Goal: Task Accomplishment & Management: Complete application form

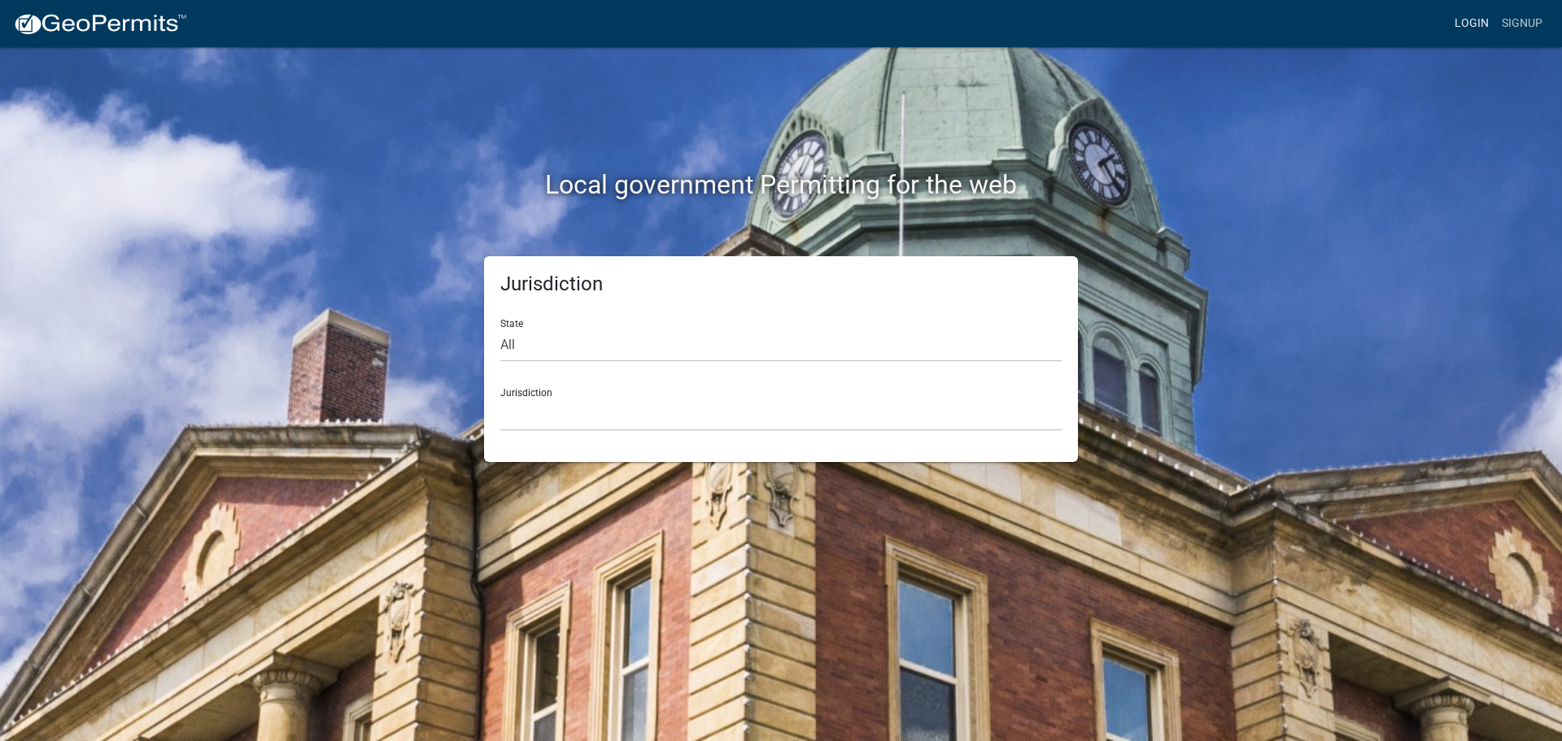
click at [1480, 28] on link "Login" at bounding box center [1471, 23] width 47 height 31
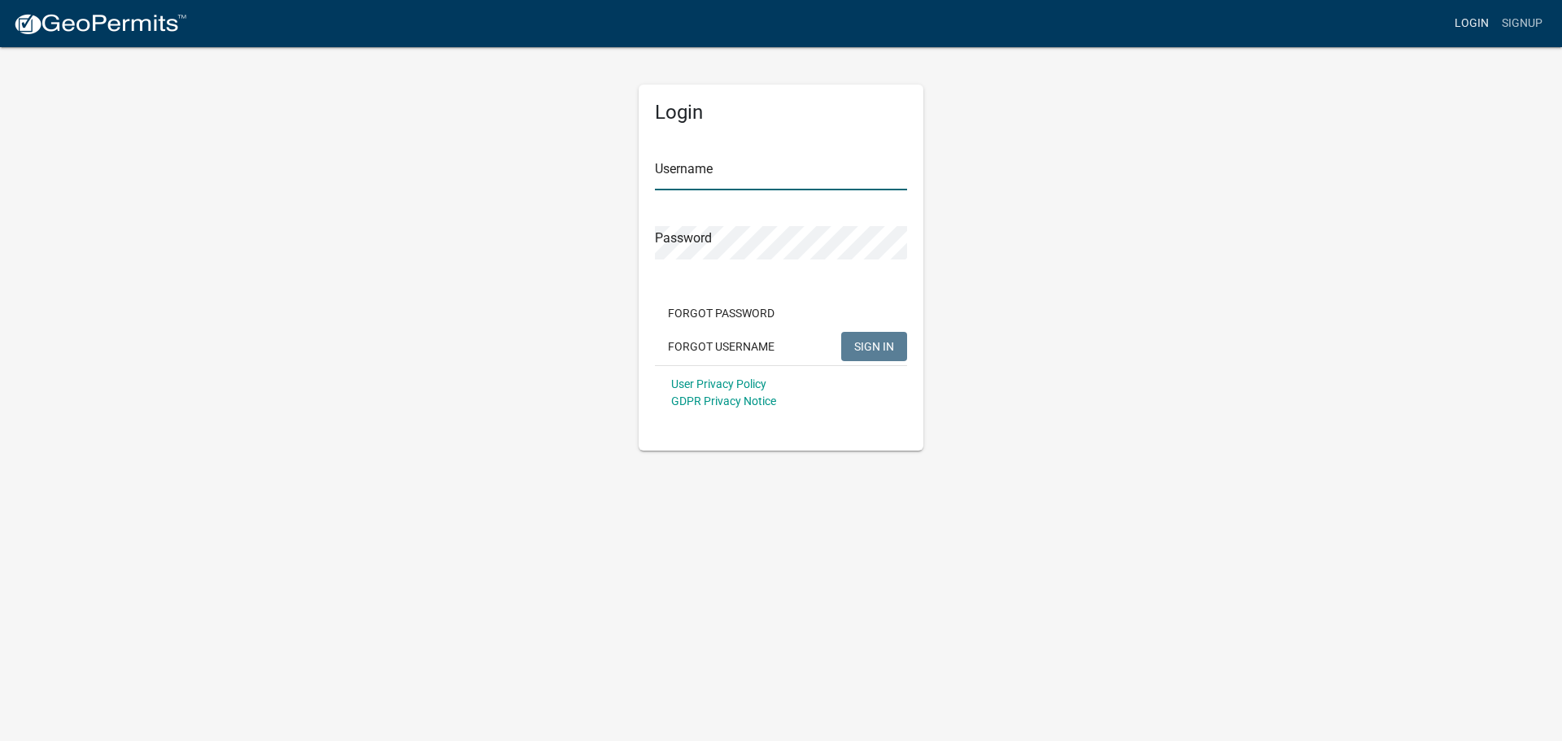
type input "jmkaltenbach"
click at [878, 355] on button "SIGN IN" at bounding box center [874, 346] width 66 height 29
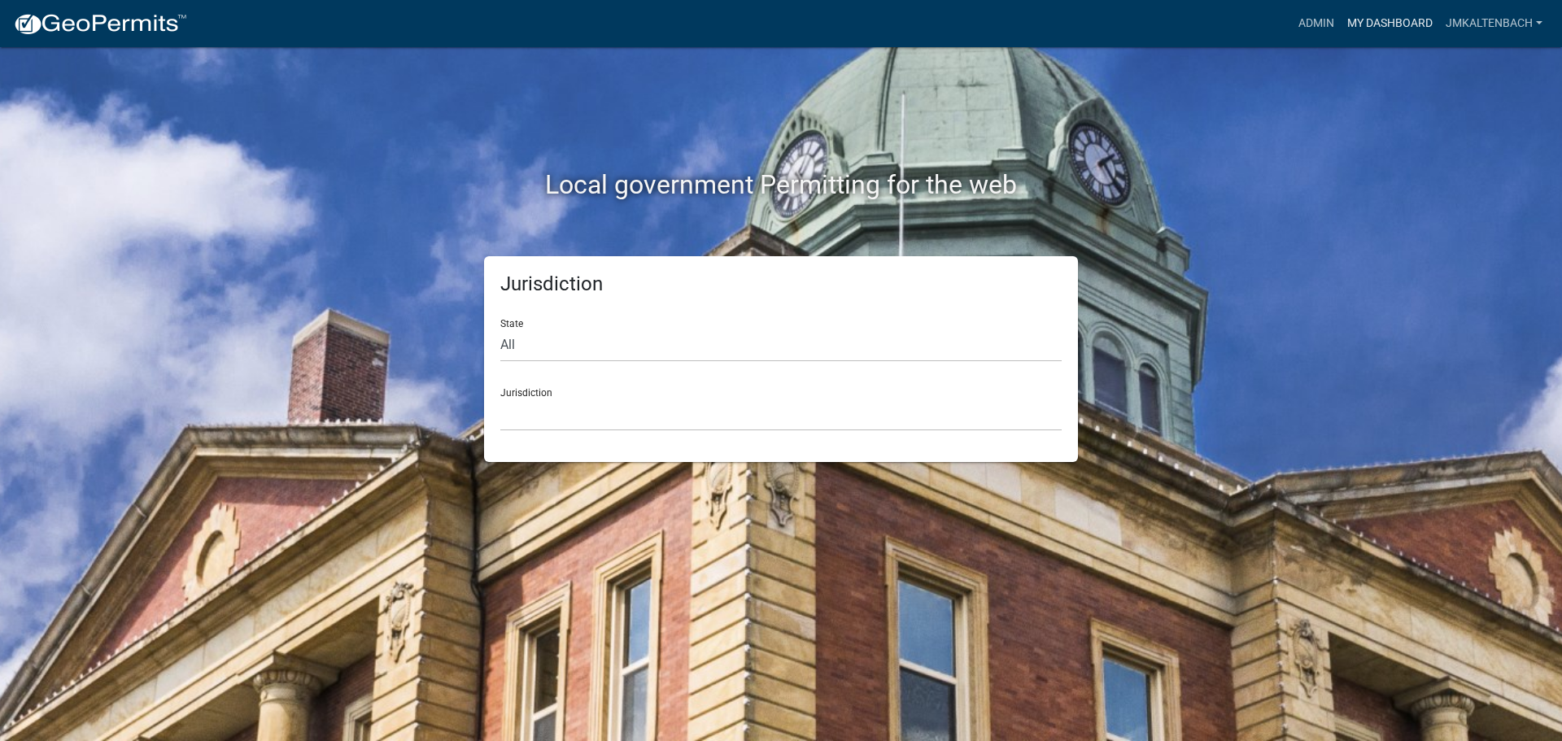
click at [1376, 27] on link "My Dashboard" at bounding box center [1389, 23] width 98 height 31
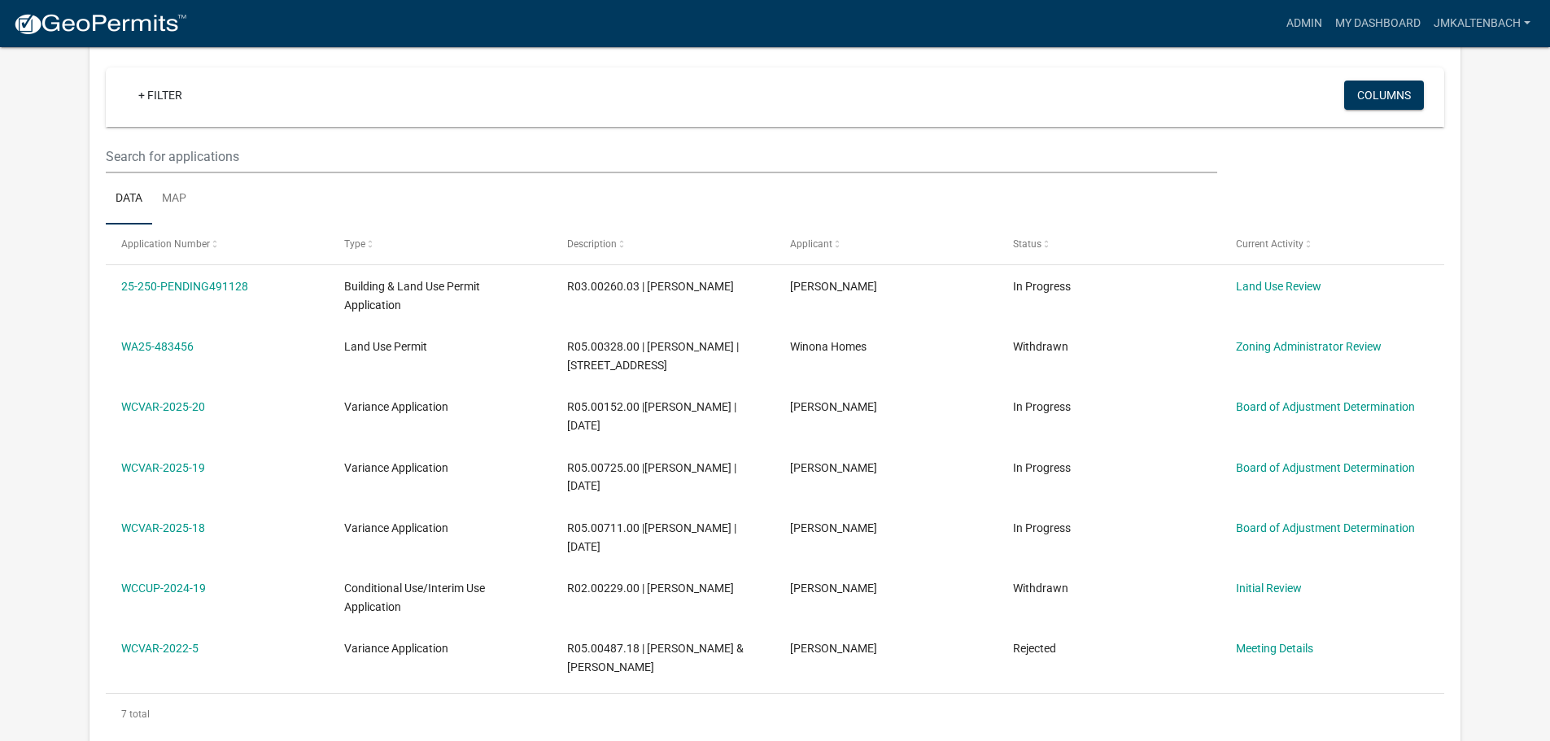
scroll to position [325, 0]
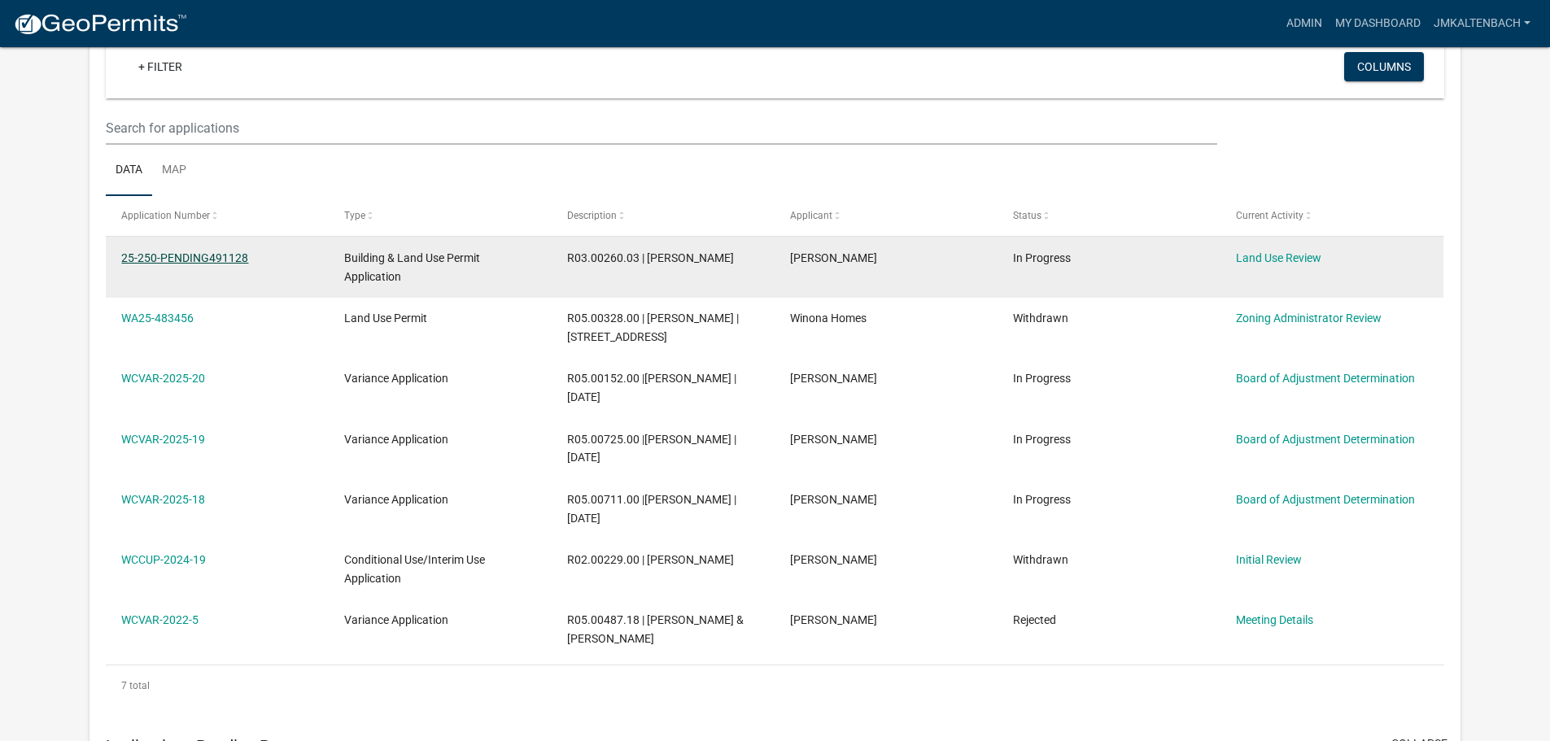
click at [207, 255] on link "25-250-PENDING491128" at bounding box center [184, 257] width 127 height 13
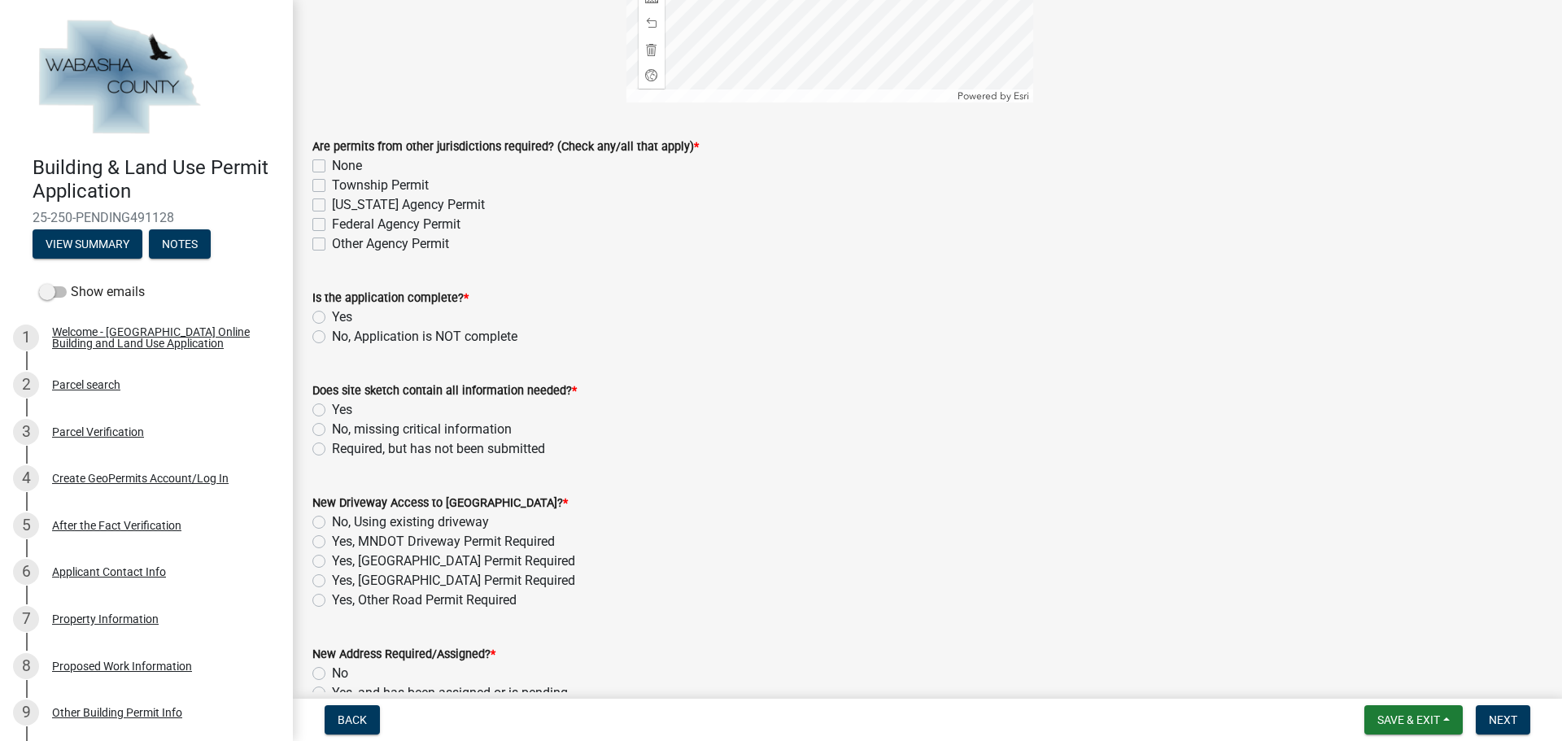
scroll to position [488, 0]
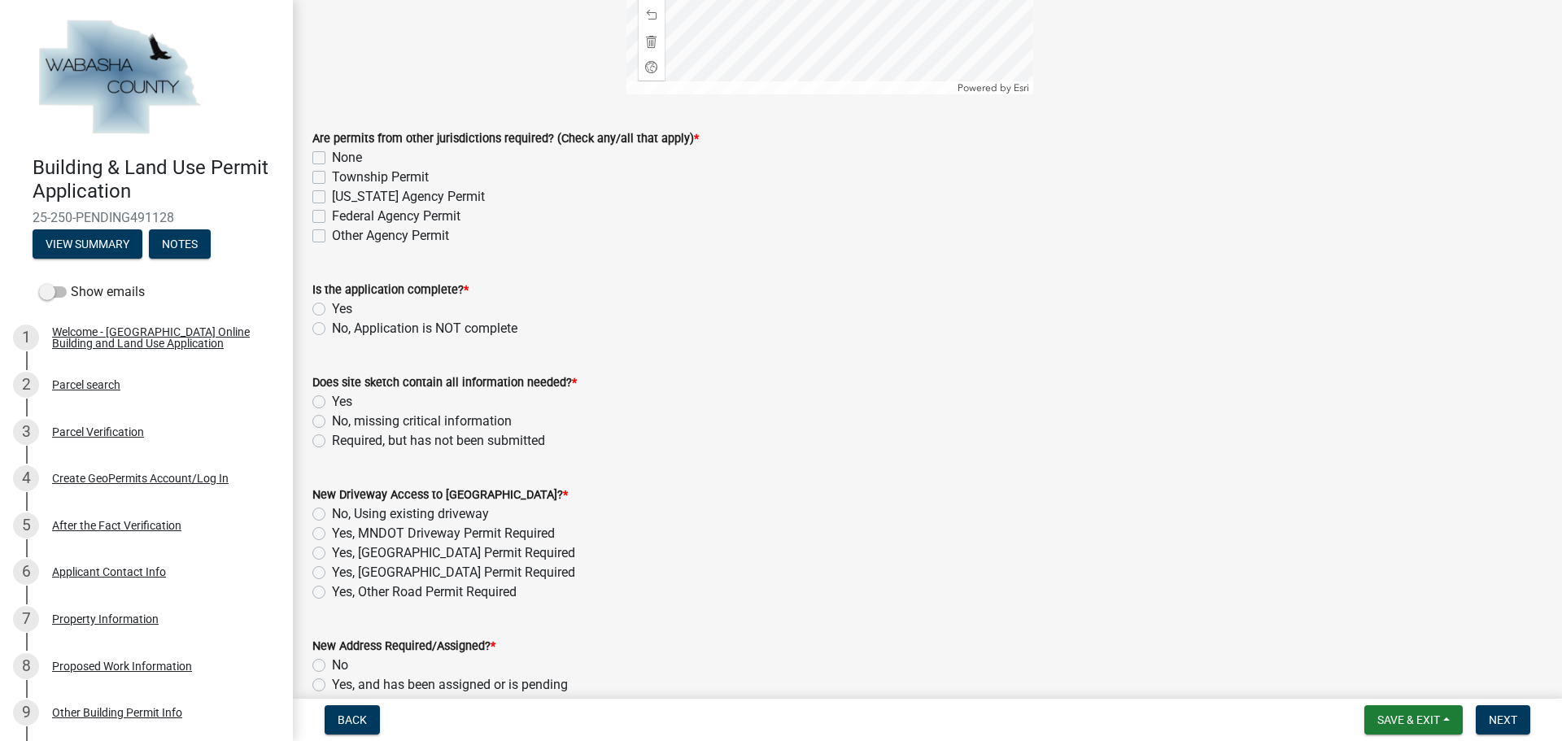
click at [332, 158] on label "None" at bounding box center [347, 158] width 30 height 20
click at [332, 158] on input "None" at bounding box center [337, 153] width 11 height 11
checkbox input "true"
checkbox input "false"
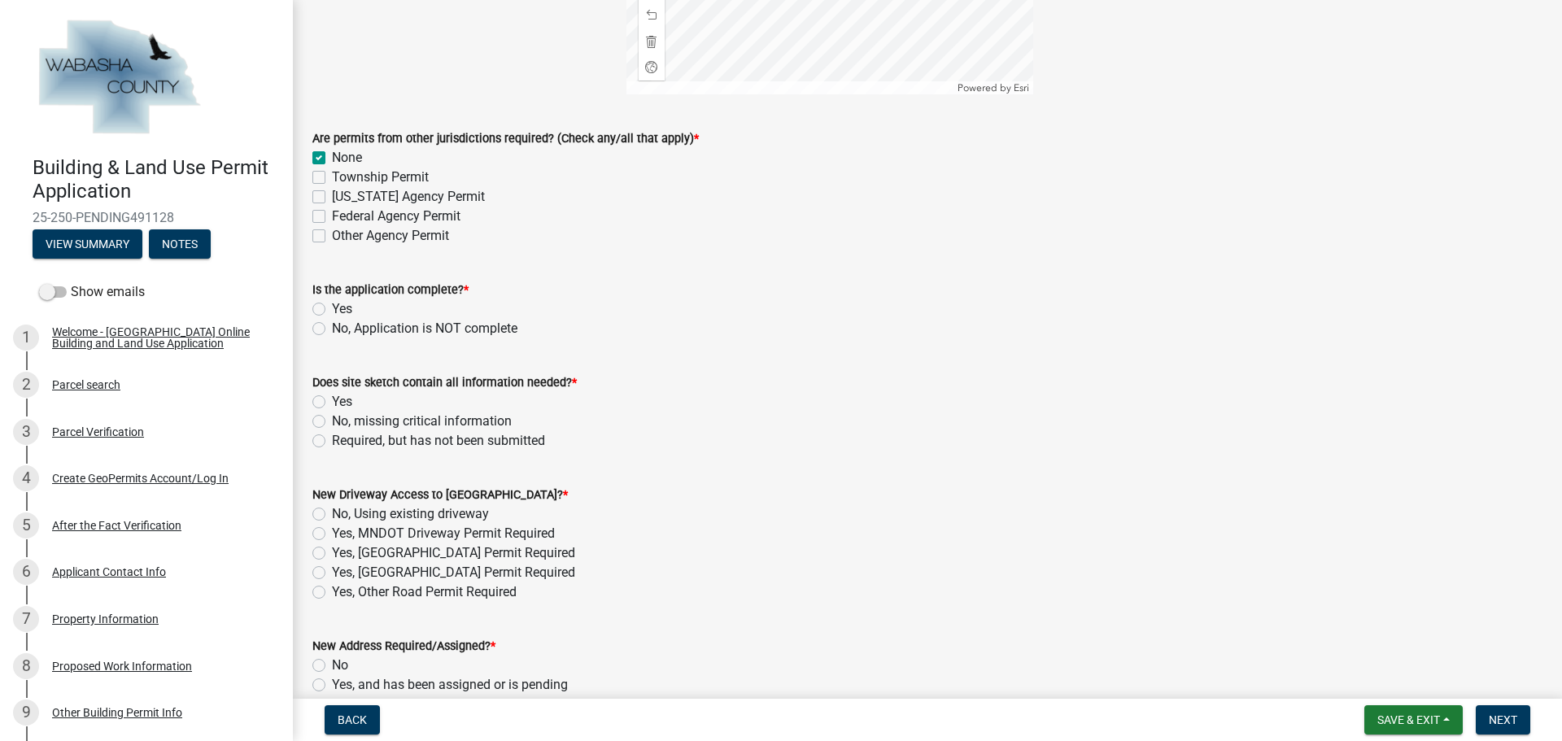
checkbox input "false"
click at [311, 312] on div "Is the application complete? * Yes No, Application is NOT complete" at bounding box center [927, 299] width 1254 height 78
click at [332, 311] on label "Yes" at bounding box center [342, 309] width 20 height 20
click at [332, 310] on input "Yes" at bounding box center [337, 304] width 11 height 11
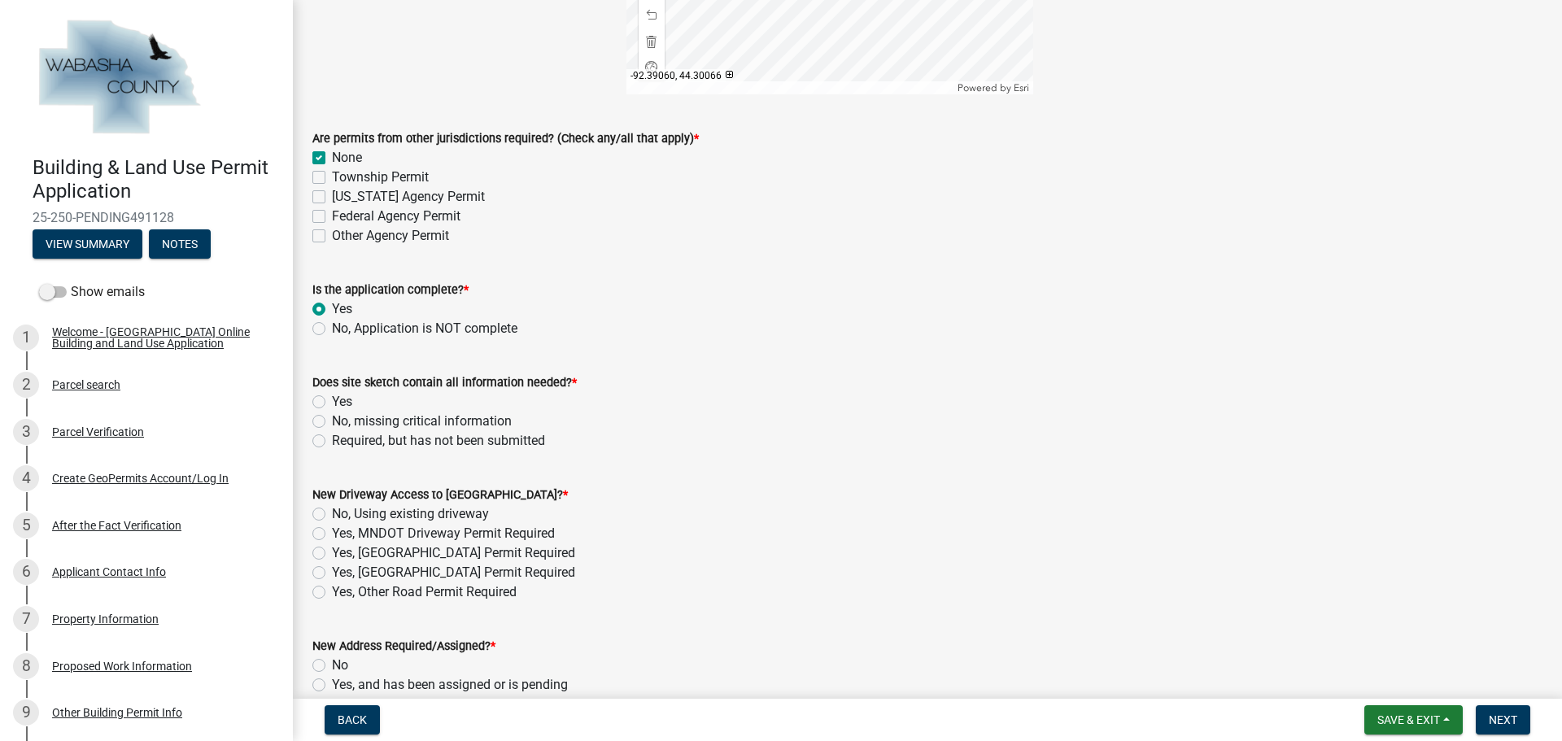
radio input "true"
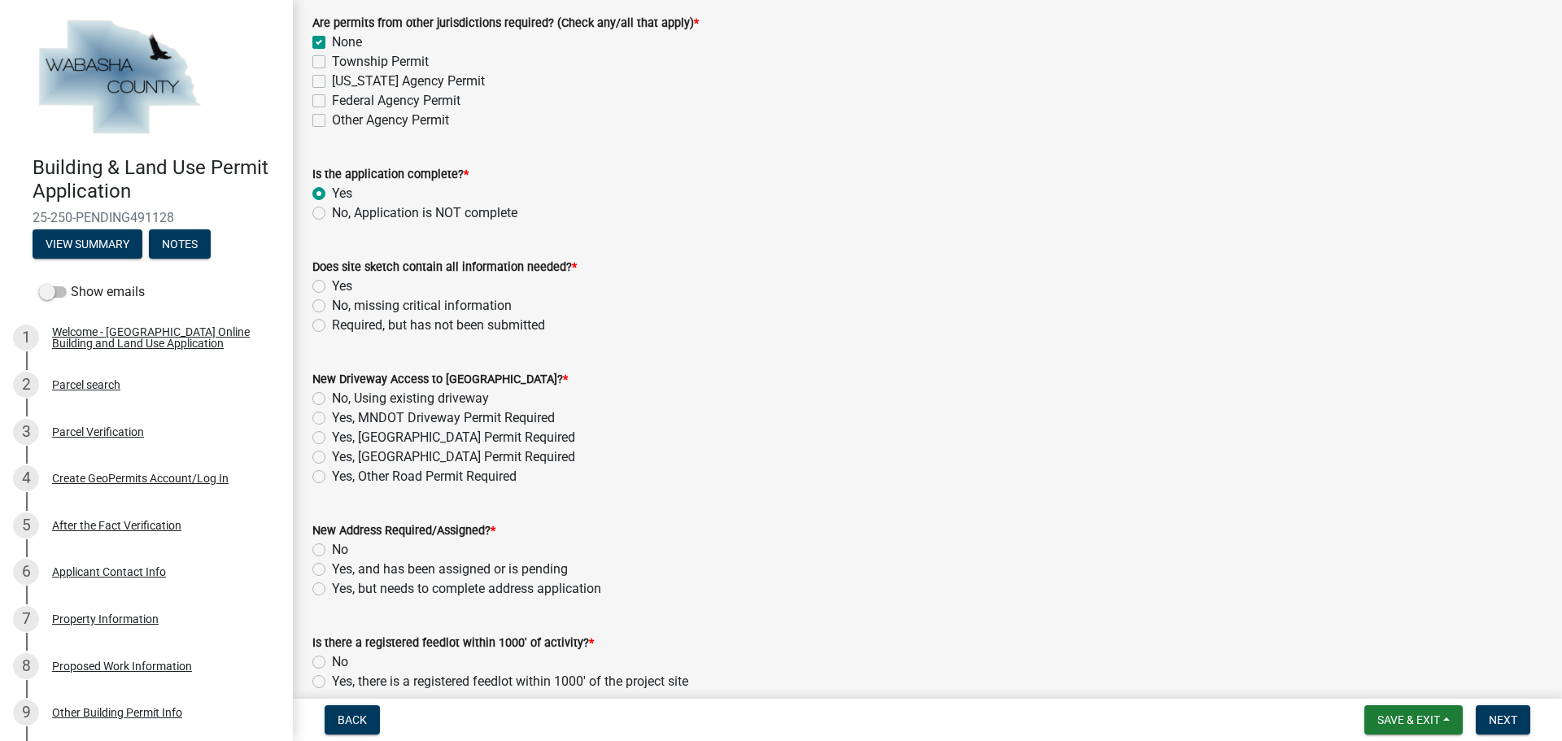
scroll to position [651, 0]
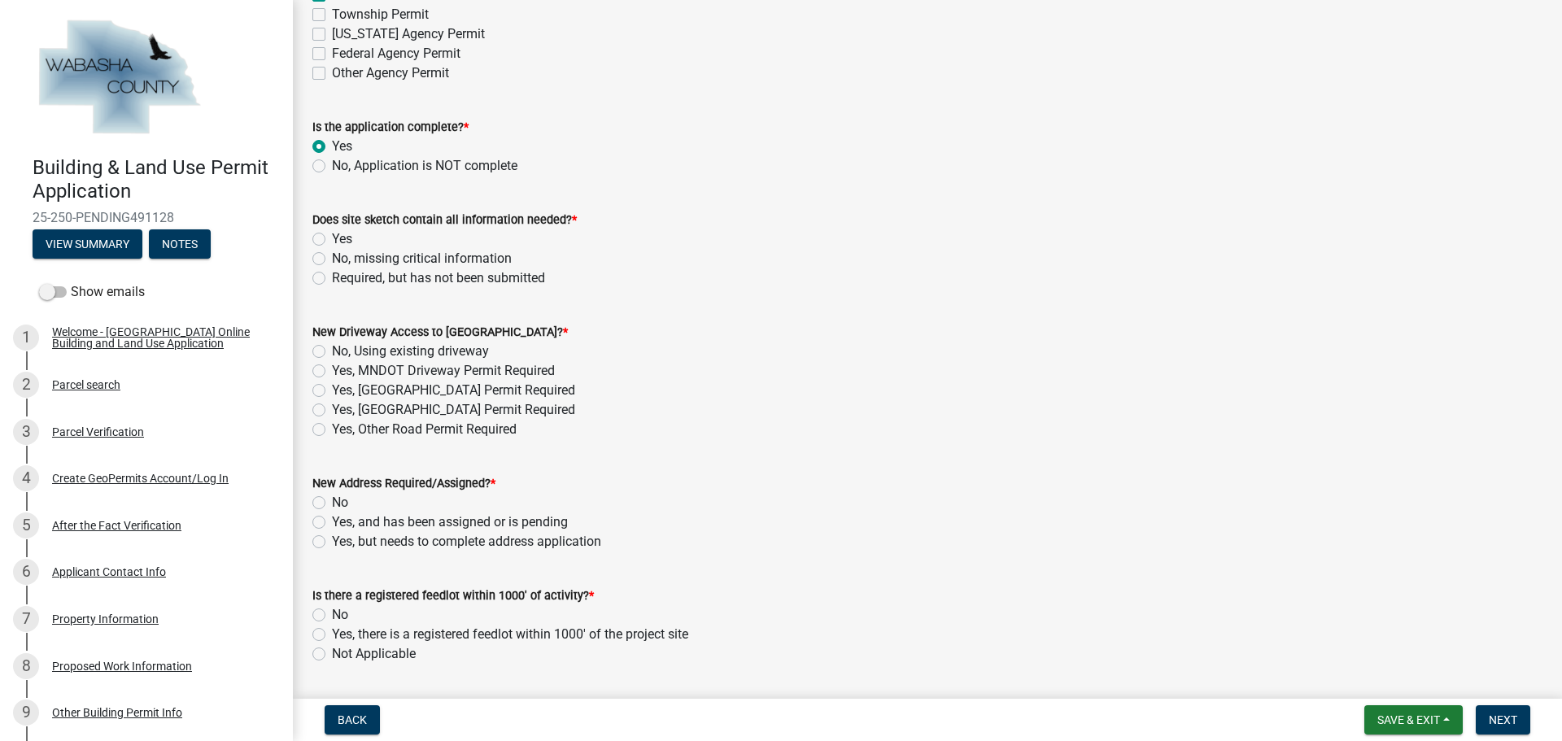
click at [332, 238] on label "Yes" at bounding box center [342, 239] width 20 height 20
click at [332, 238] on input "Yes" at bounding box center [337, 234] width 11 height 11
radio input "true"
click at [332, 357] on label "No, Using existing driveway" at bounding box center [410, 352] width 157 height 20
click at [332, 352] on input "No, Using existing driveway" at bounding box center [337, 347] width 11 height 11
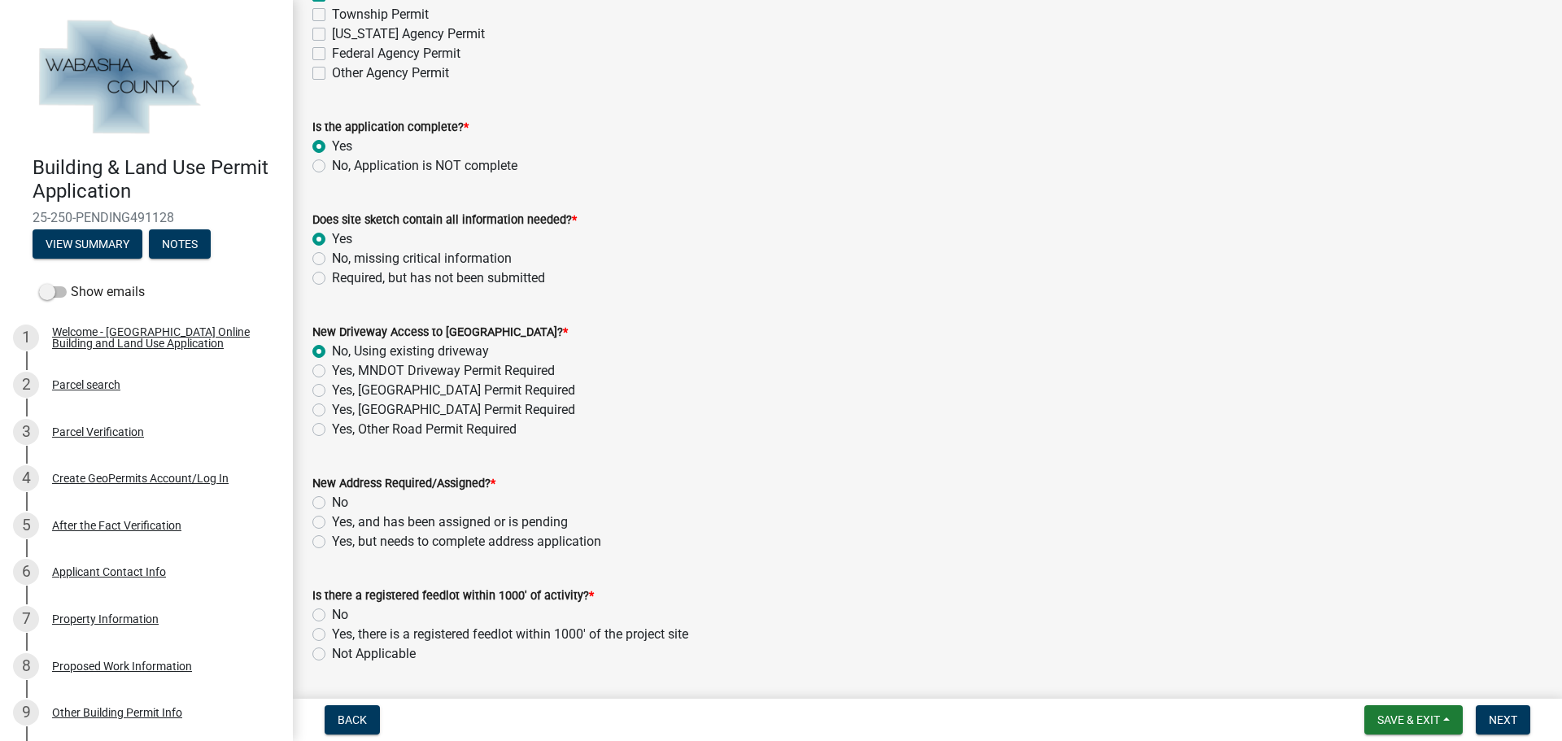
radio input "true"
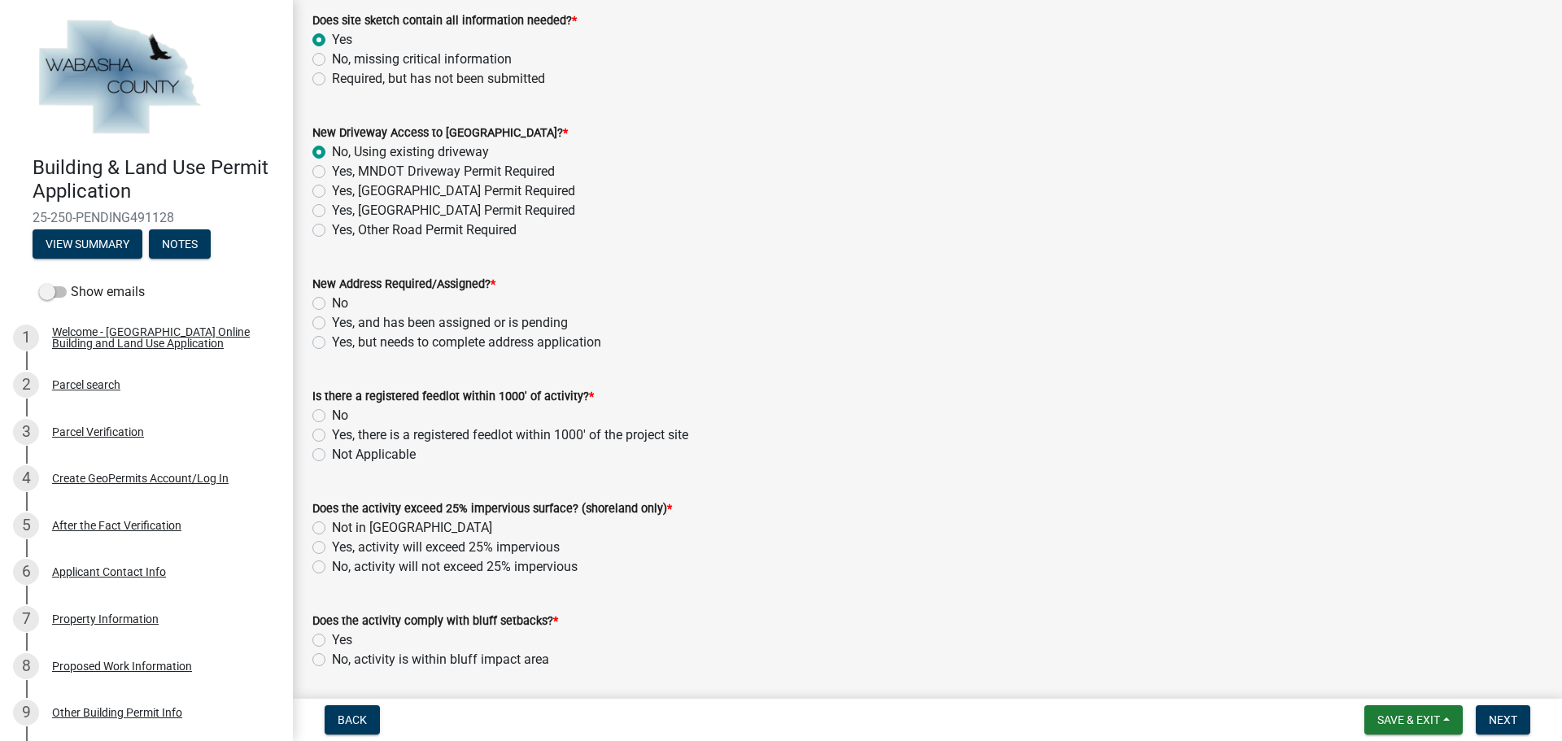
scroll to position [895, 0]
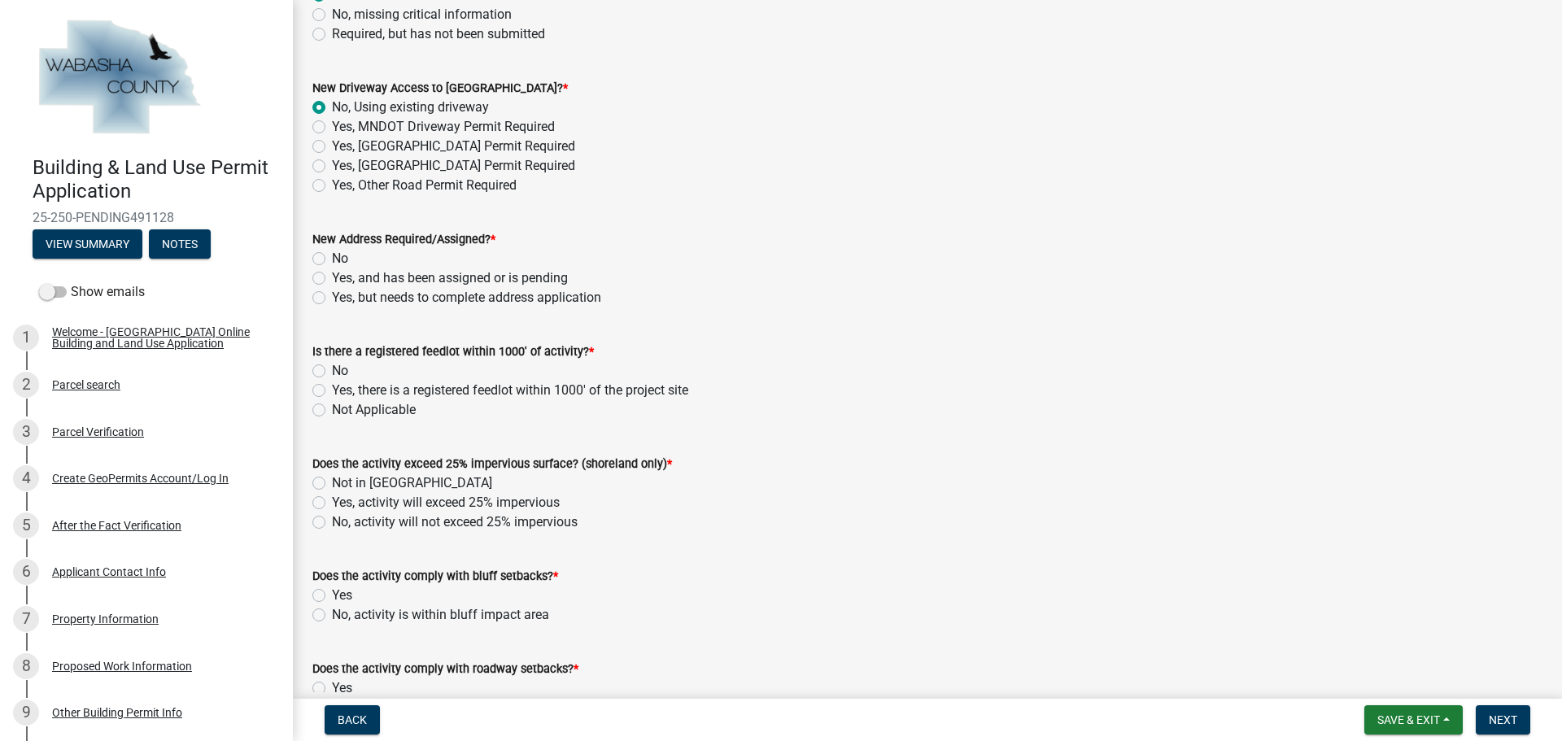
click at [332, 262] on label "No" at bounding box center [340, 259] width 16 height 20
click at [332, 259] on input "No" at bounding box center [337, 254] width 11 height 11
radio input "true"
click at [332, 406] on label "Not Applicable" at bounding box center [374, 410] width 84 height 20
click at [332, 406] on input "Not Applicable" at bounding box center [337, 405] width 11 height 11
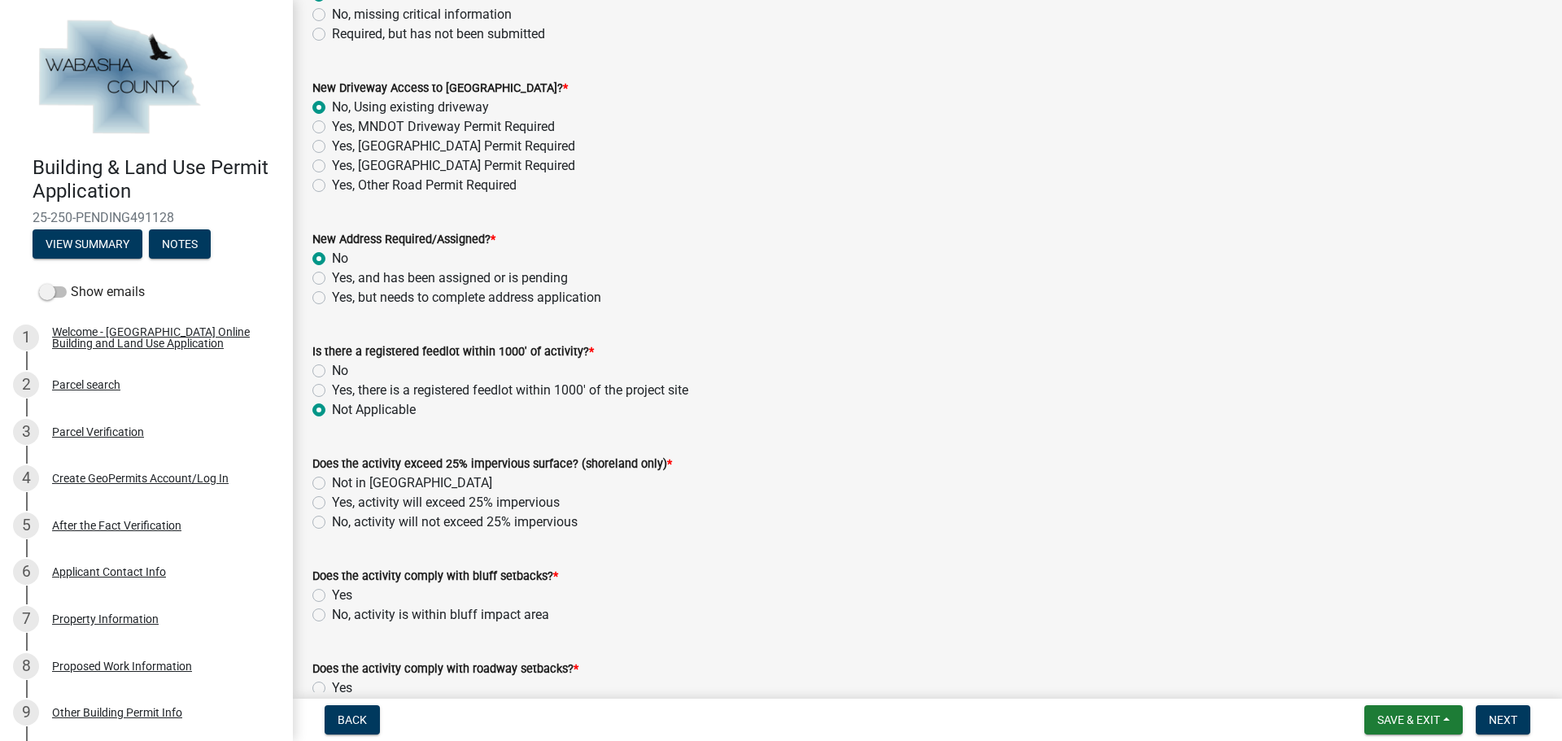
radio input "true"
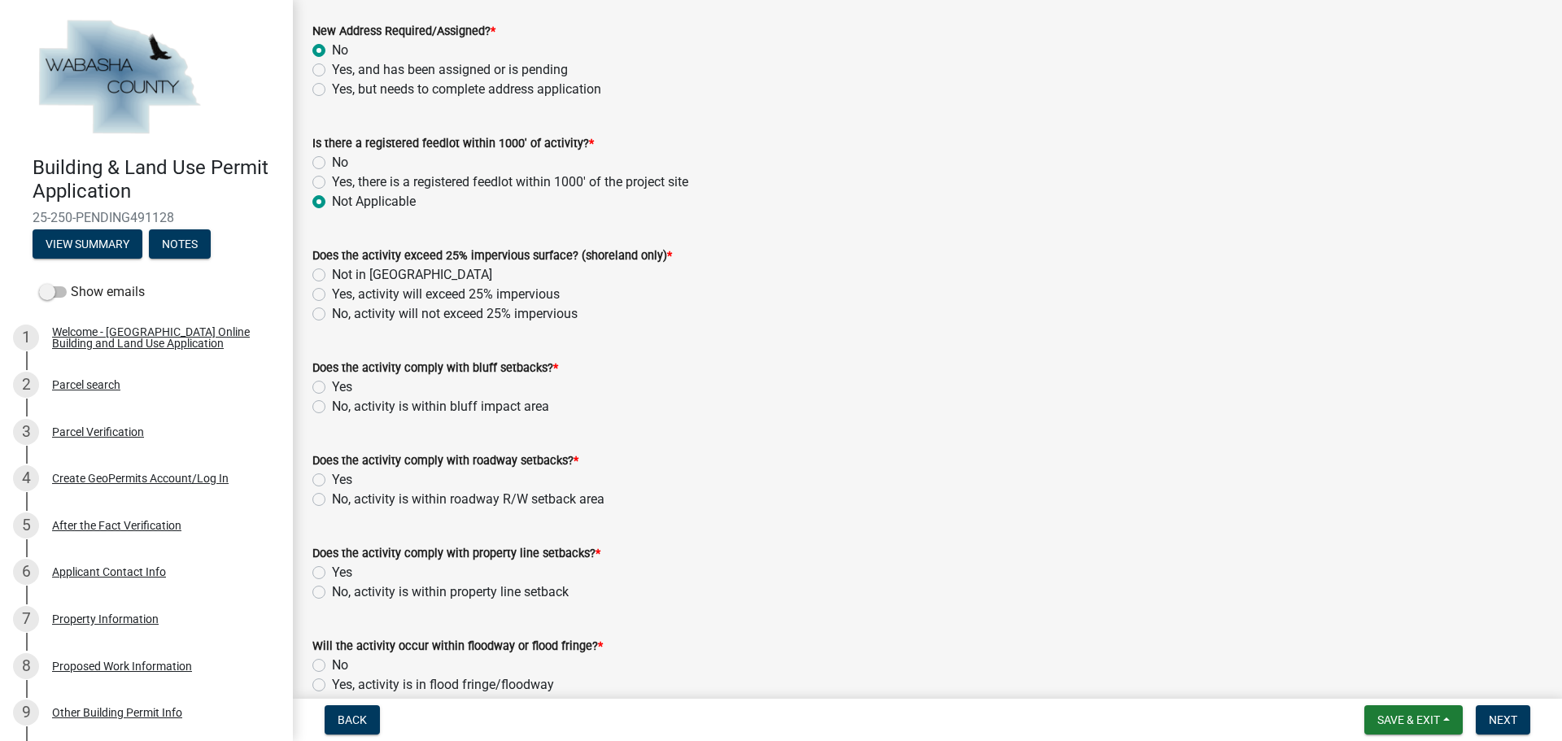
scroll to position [1139, 0]
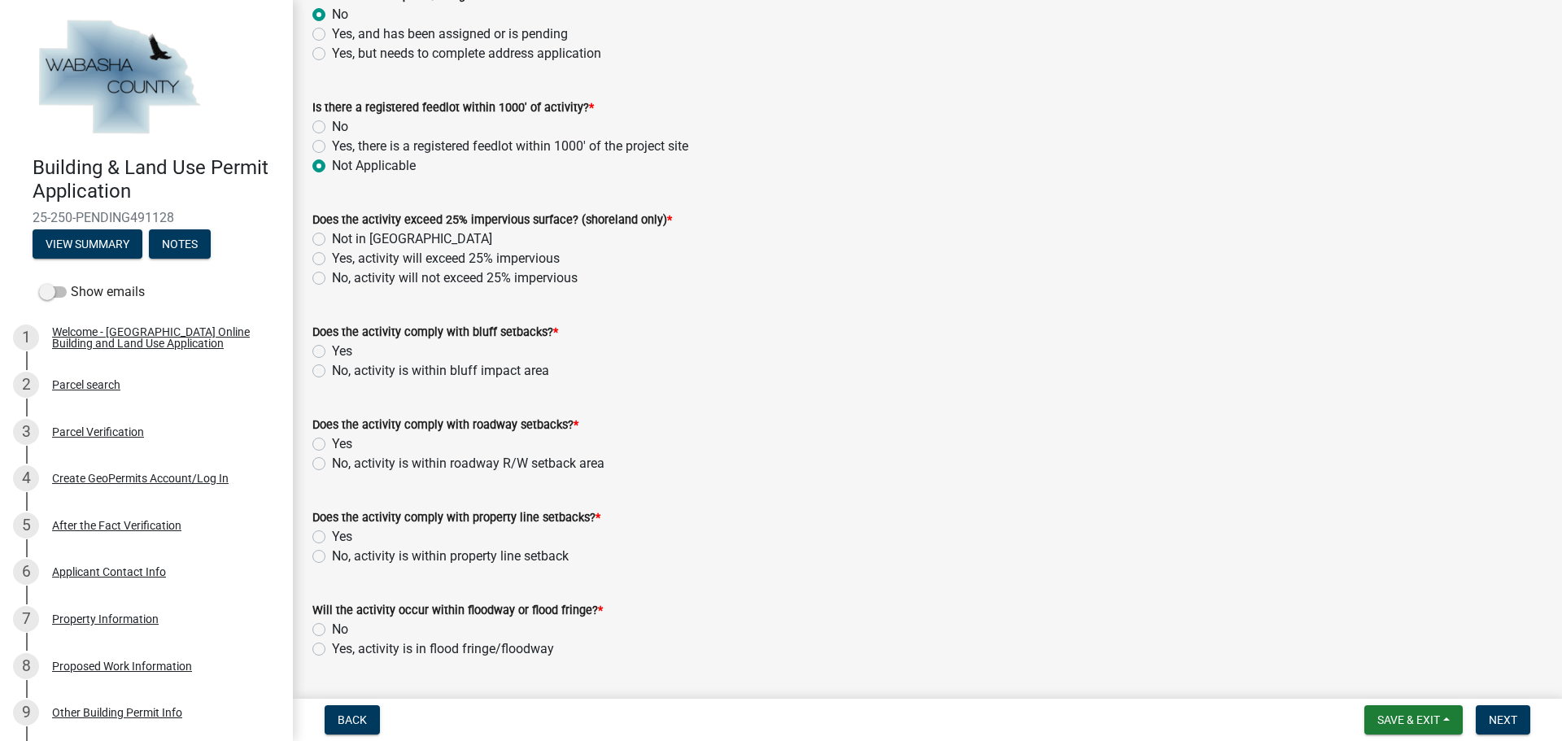
click at [332, 242] on label "Not in Shoreland" at bounding box center [412, 239] width 160 height 20
click at [332, 240] on input "Not in Shoreland" at bounding box center [337, 234] width 11 height 11
radio input "true"
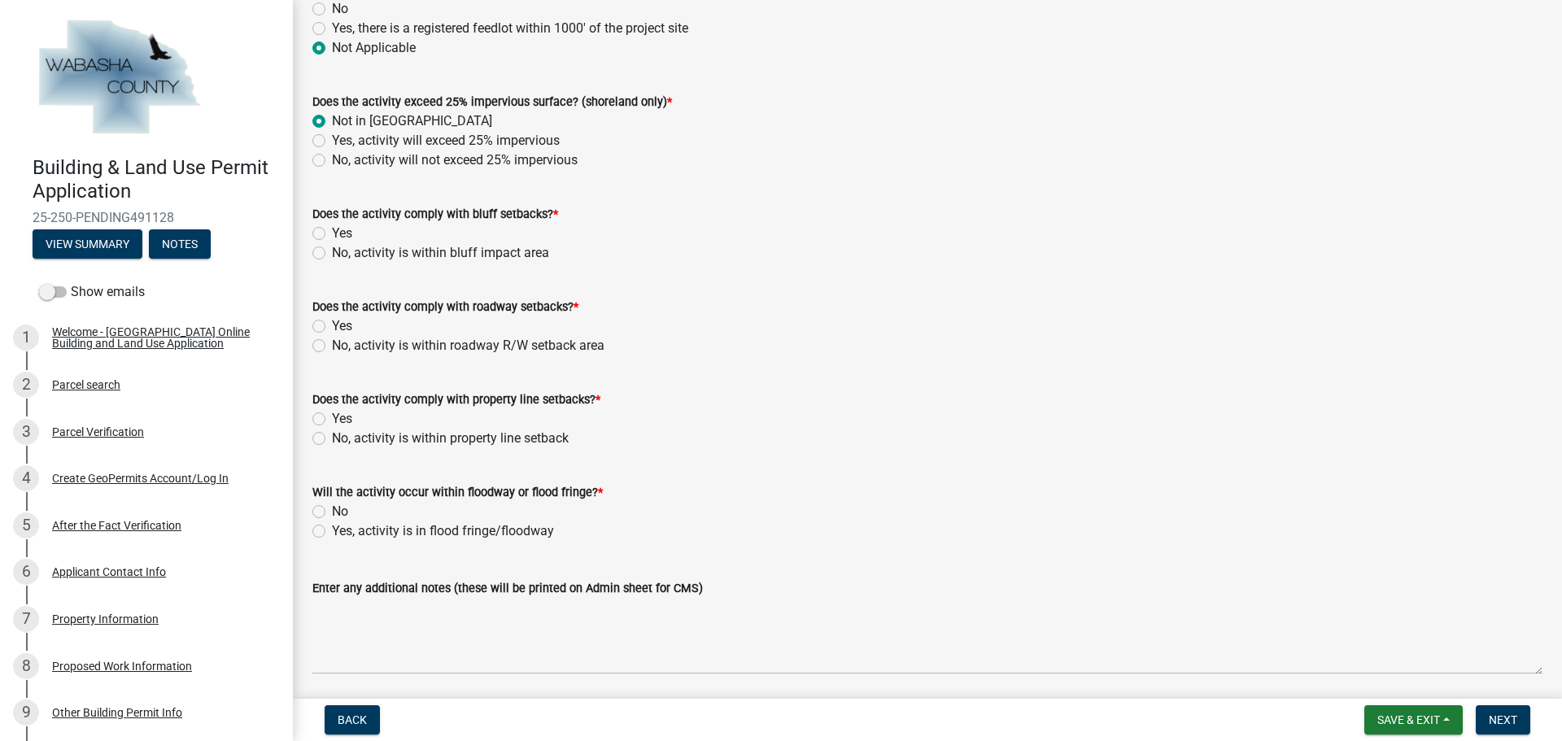
scroll to position [1301, 0]
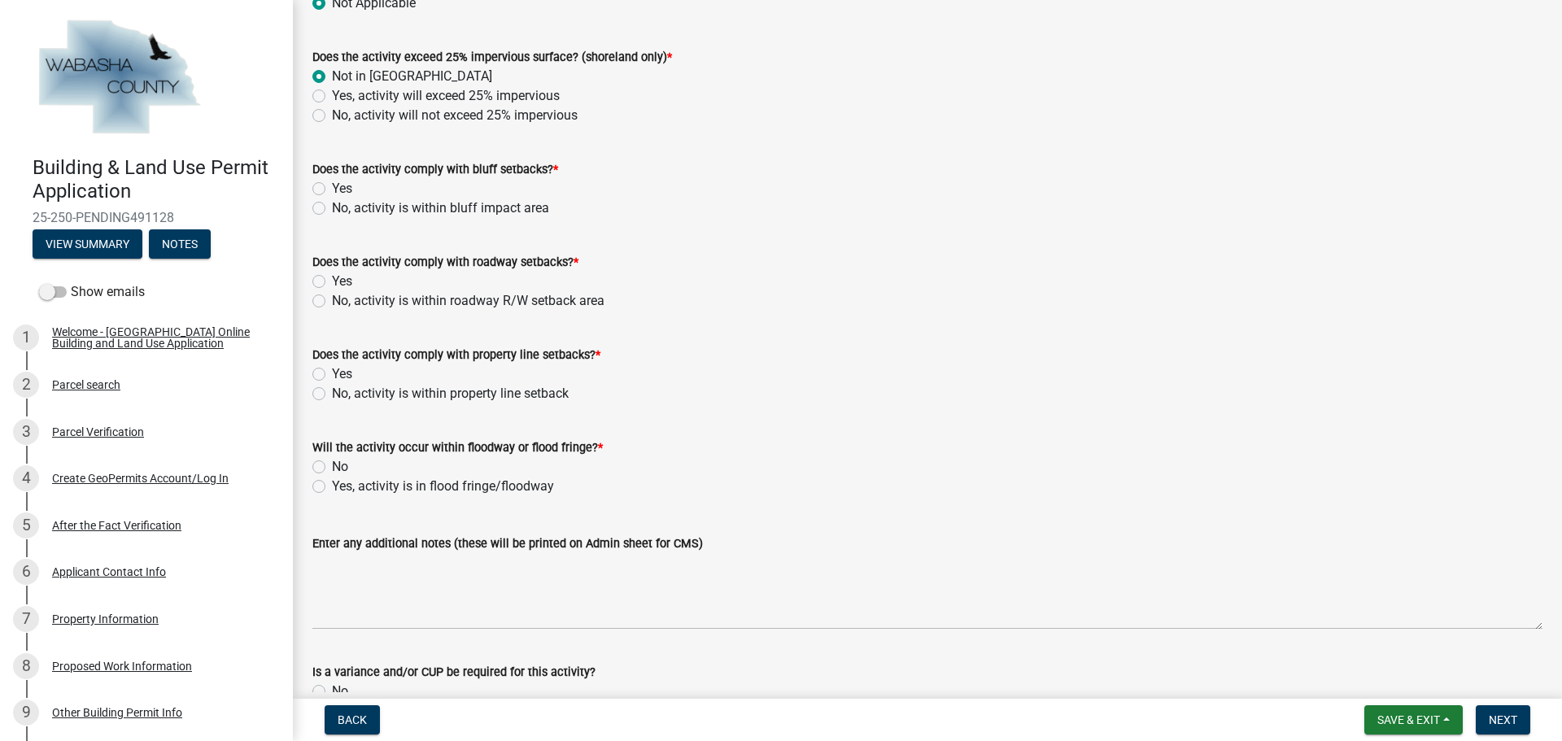
click at [312, 194] on div "Does the activity comply with bluff setbacks? * Yes No, activity is within bluf…" at bounding box center [927, 179] width 1254 height 78
click at [332, 187] on label "Yes" at bounding box center [342, 189] width 20 height 20
click at [332, 187] on input "Yes" at bounding box center [337, 184] width 11 height 11
radio input "true"
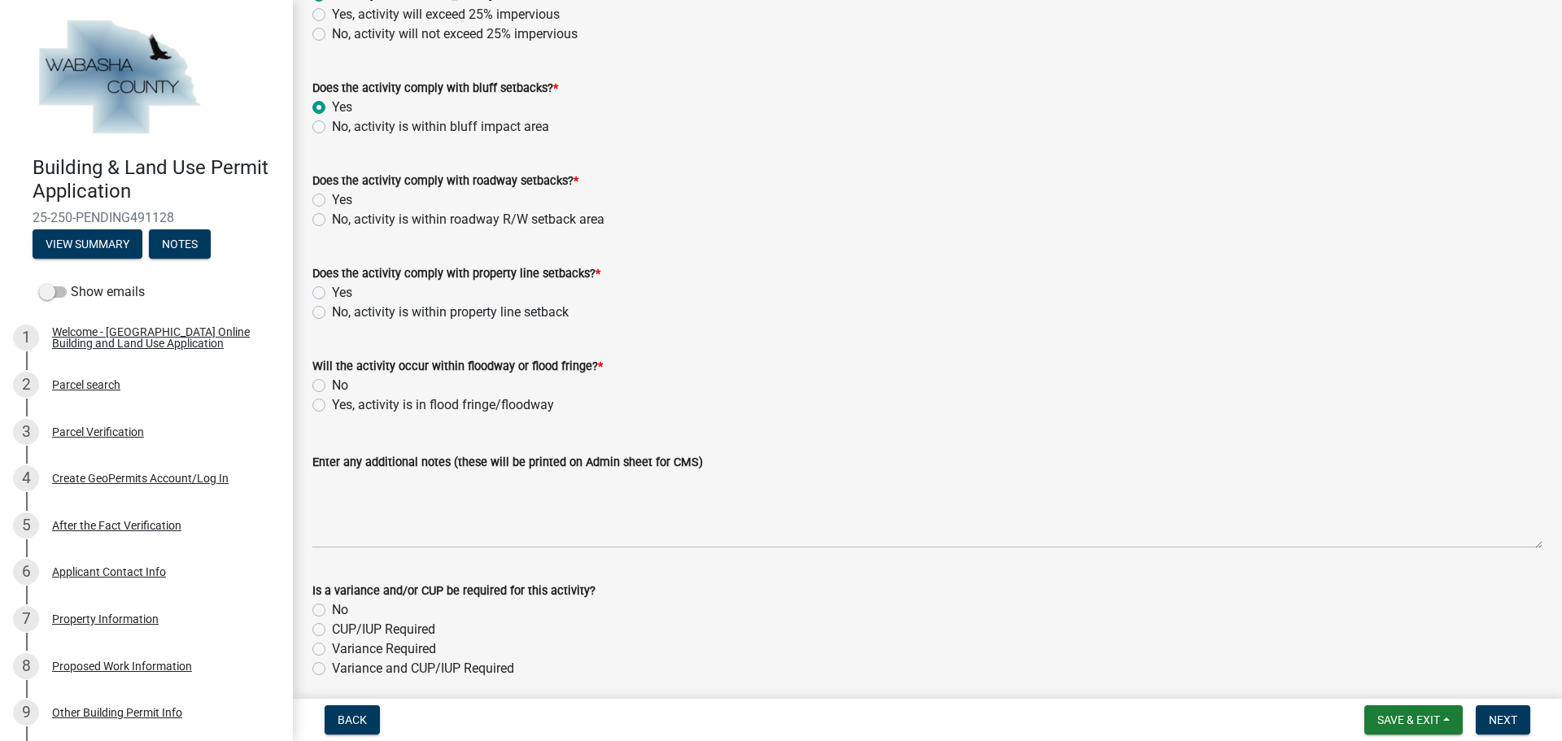
click at [332, 203] on label "Yes" at bounding box center [342, 200] width 20 height 20
click at [332, 201] on input "Yes" at bounding box center [337, 195] width 11 height 11
radio input "true"
click at [312, 293] on div "Does the activity comply with property line setbacks? * Yes No, activity is wit…" at bounding box center [927, 283] width 1254 height 78
click at [332, 294] on label "Yes" at bounding box center [342, 293] width 20 height 20
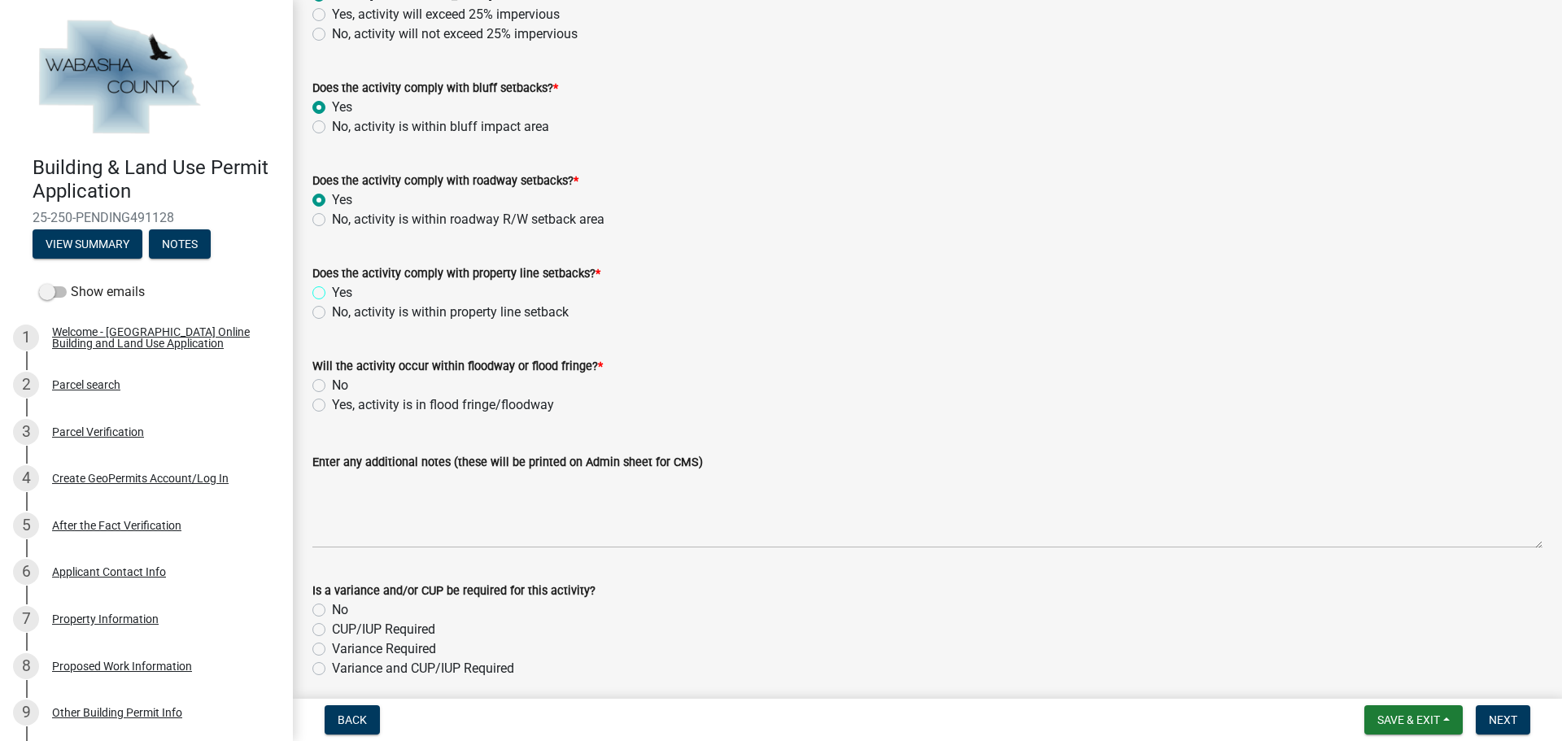
click at [332, 294] on input "Yes" at bounding box center [337, 288] width 11 height 11
radio input "true"
click at [332, 388] on label "No" at bounding box center [340, 386] width 16 height 20
click at [332, 386] on input "No" at bounding box center [337, 381] width 11 height 11
radio input "true"
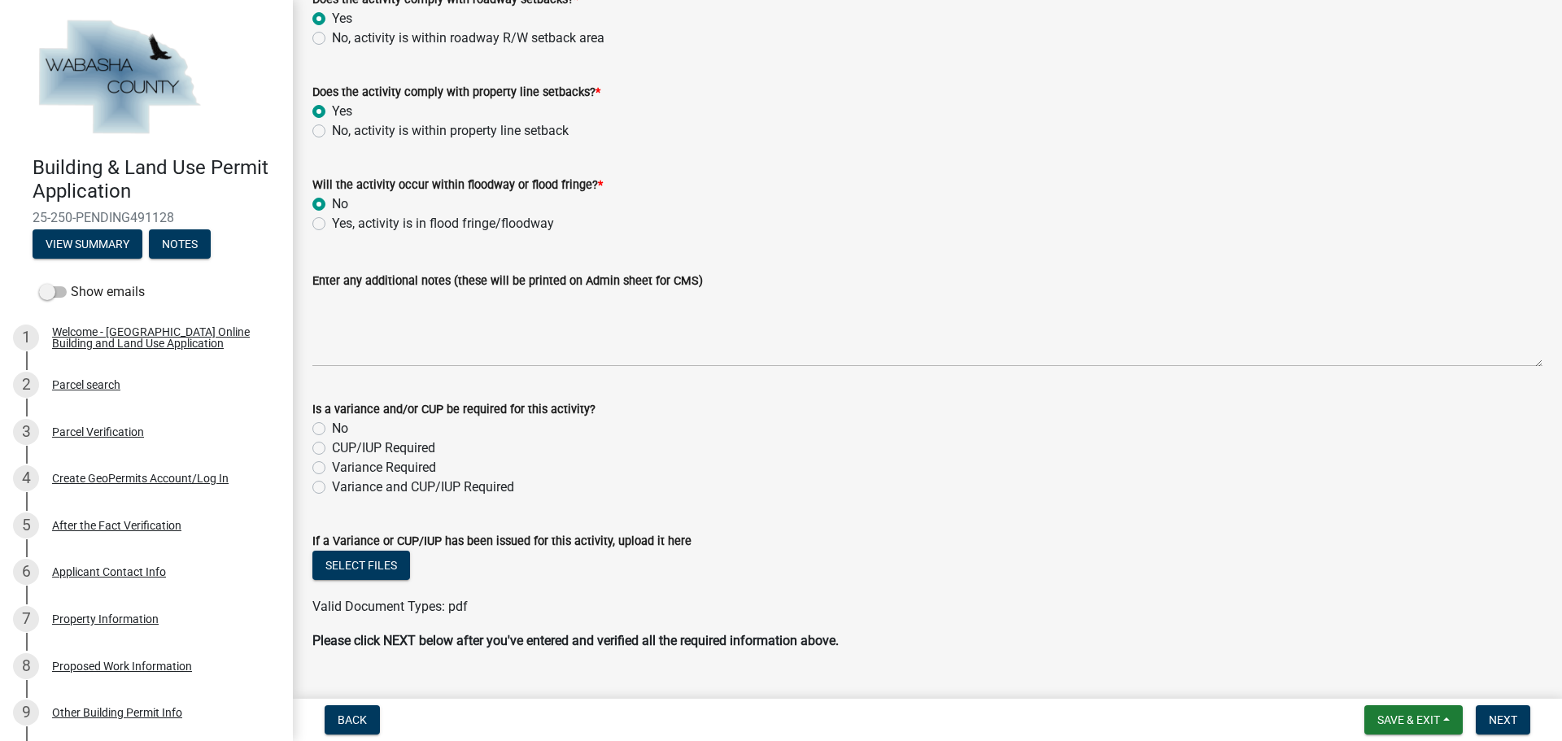
scroll to position [1599, 0]
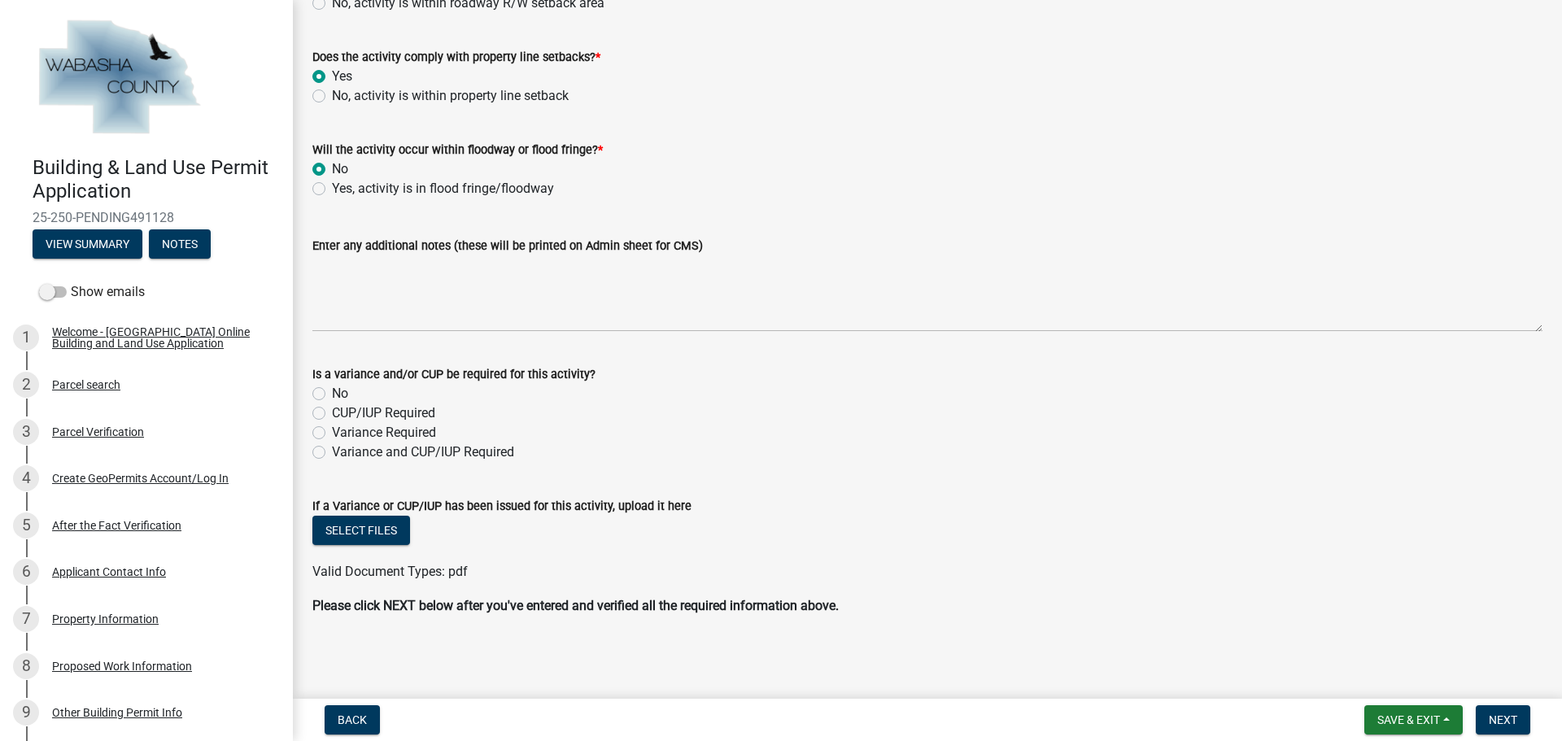
click at [332, 392] on label "No" at bounding box center [340, 394] width 16 height 20
click at [332, 392] on input "No" at bounding box center [337, 389] width 11 height 11
radio input "true"
click at [1503, 717] on span "Next" at bounding box center [1503, 719] width 28 height 13
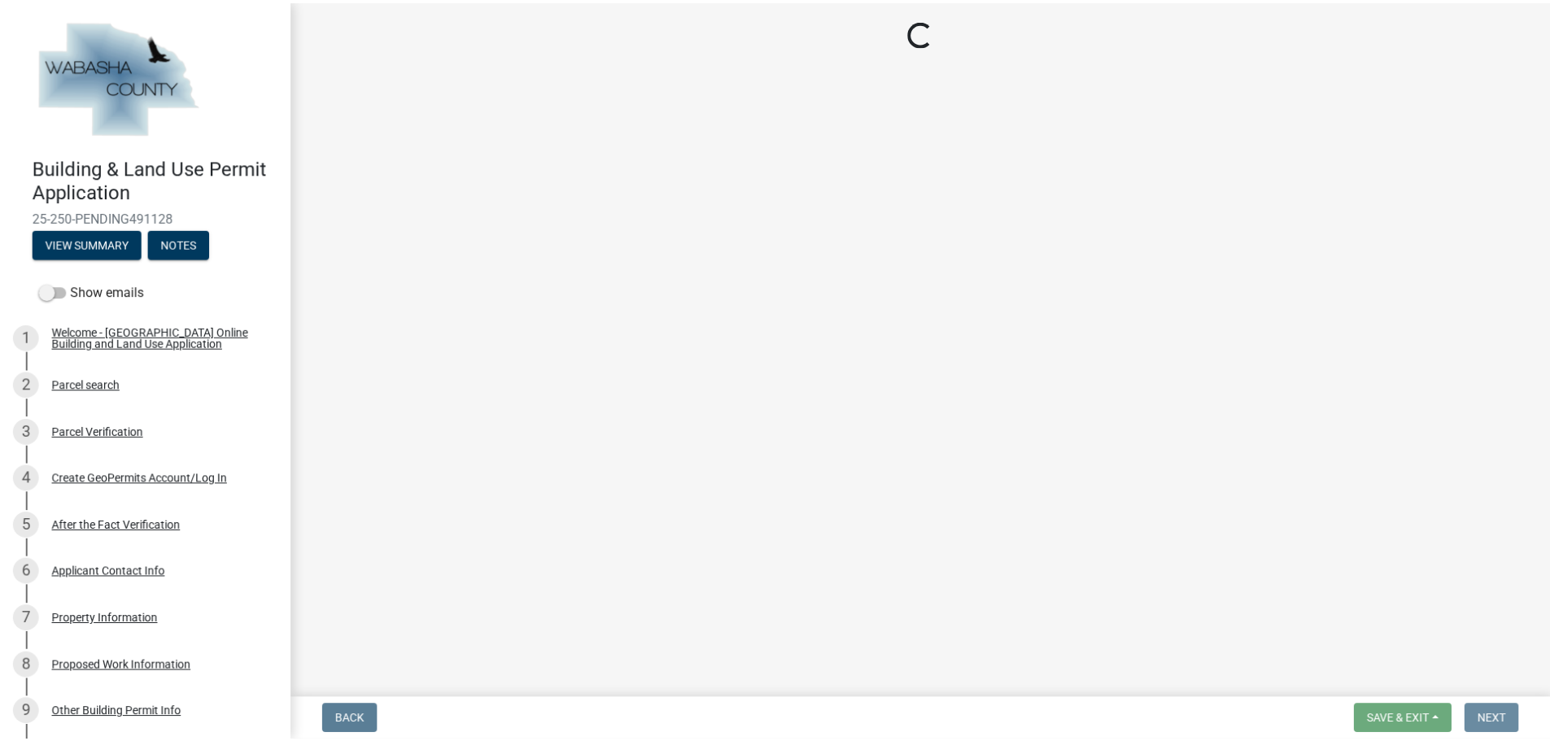
scroll to position [0, 0]
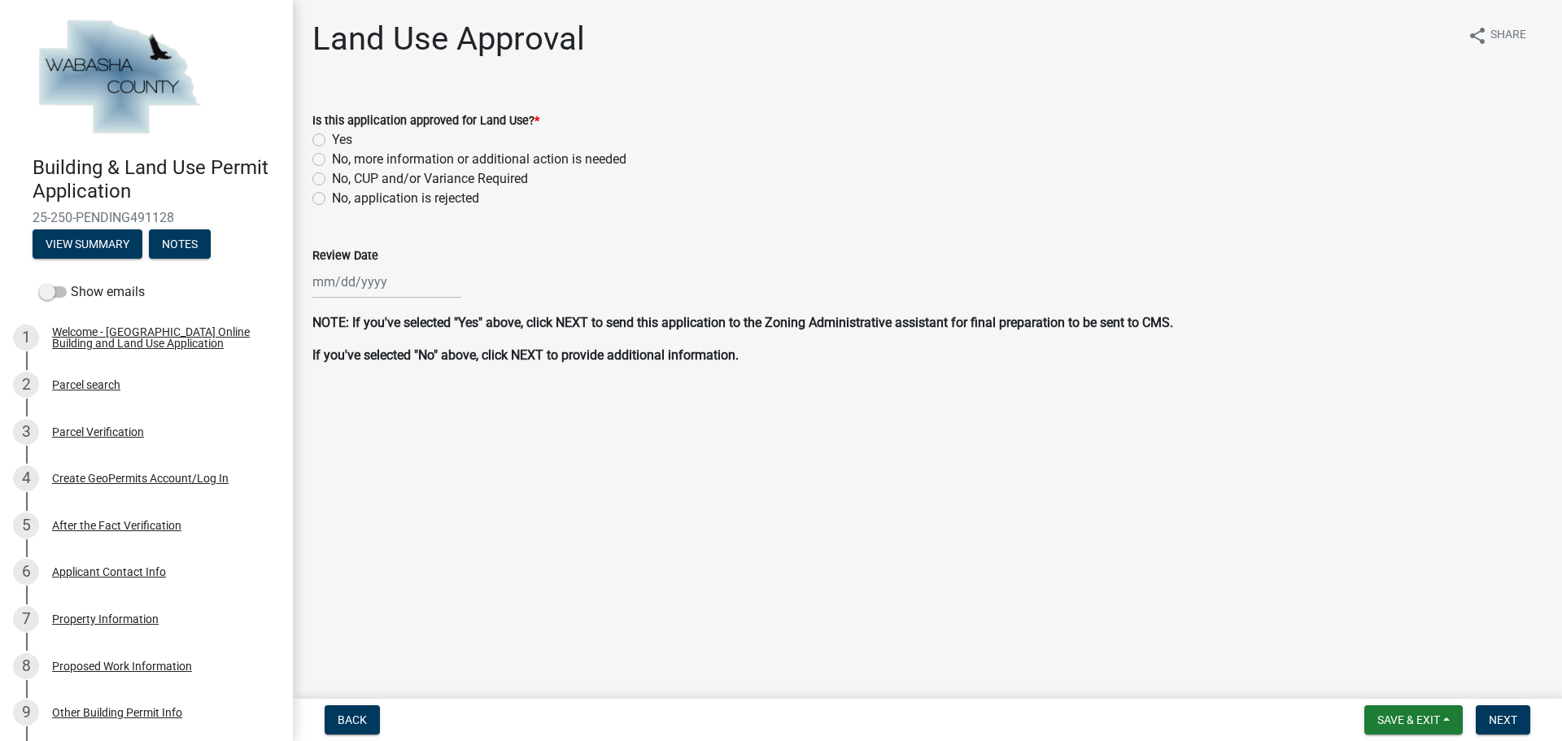
click at [332, 146] on label "Yes" at bounding box center [342, 140] width 20 height 20
click at [332, 141] on input "Yes" at bounding box center [337, 135] width 11 height 11
radio input "true"
select select "10"
select select "2025"
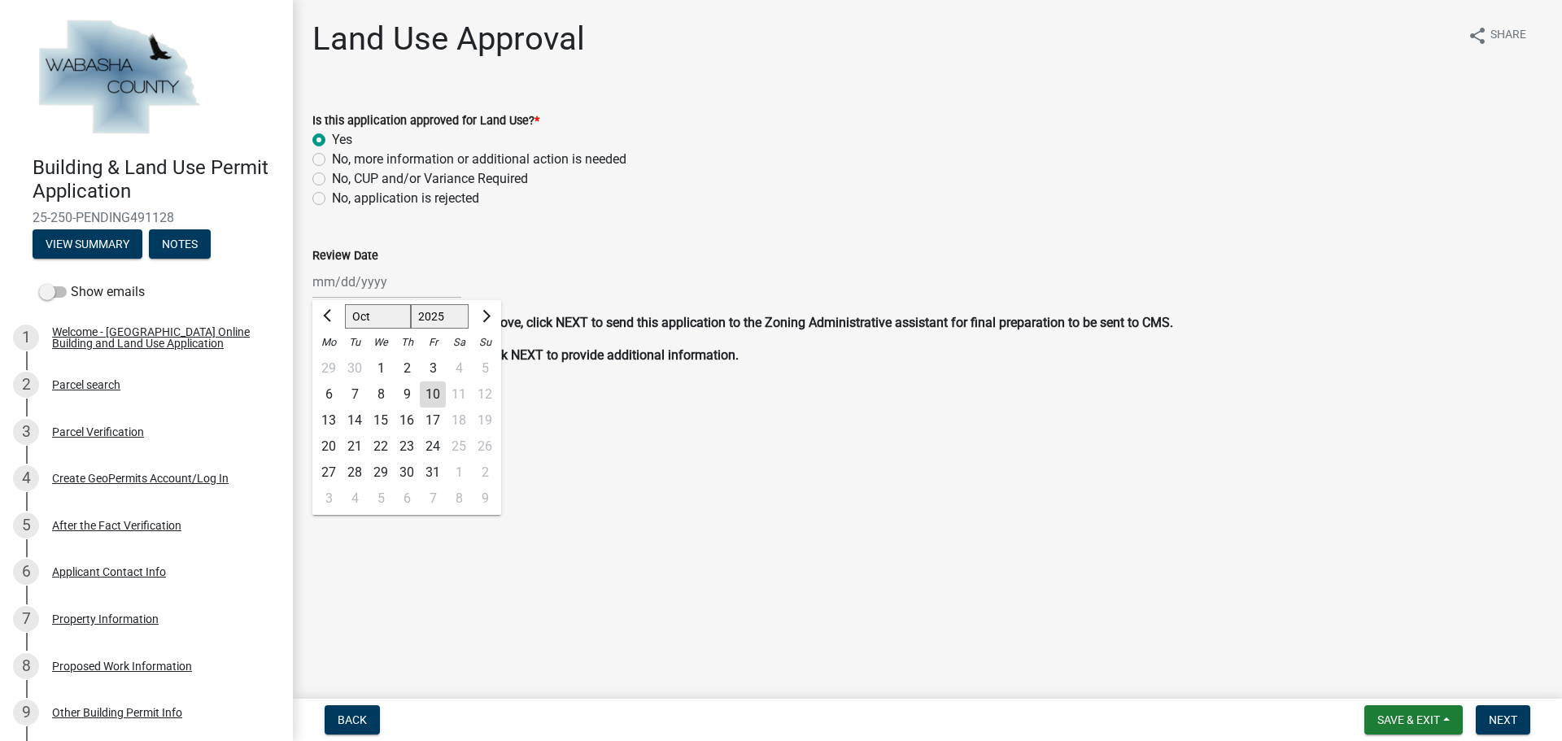
click at [352, 278] on div "Jan Feb Mar Apr May Jun Jul Aug Sep Oct Nov Dec 2024 2025 2026 Mo Tu We Th Fr S…" at bounding box center [386, 281] width 149 height 33
click at [431, 393] on div "10" at bounding box center [433, 394] width 26 height 26
type input "10/10/2025"
click at [1505, 717] on span "Next" at bounding box center [1503, 719] width 28 height 13
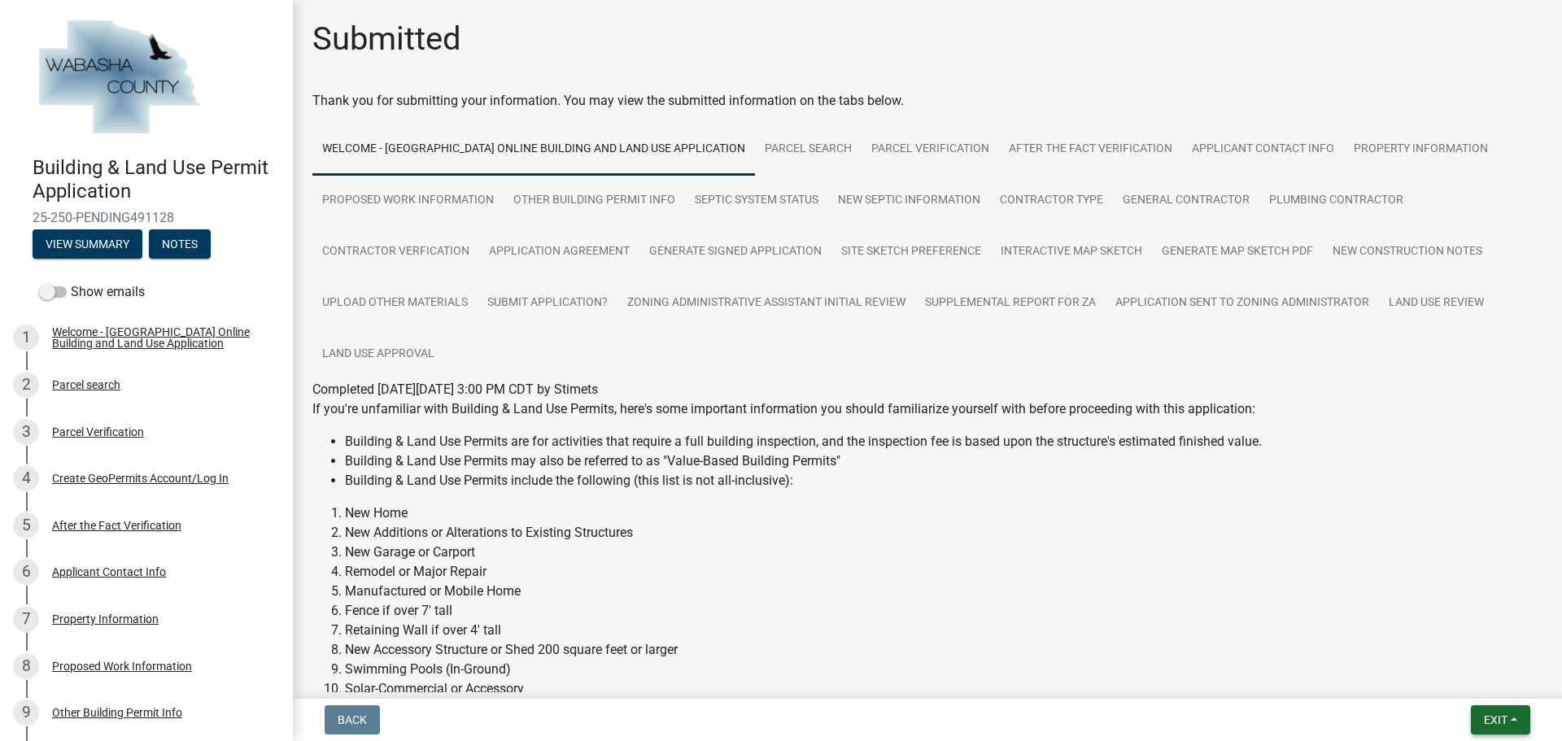
click at [1515, 724] on button "Exit" at bounding box center [1500, 719] width 59 height 29
click at [1449, 678] on button "Save & Exit" at bounding box center [1465, 677] width 130 height 39
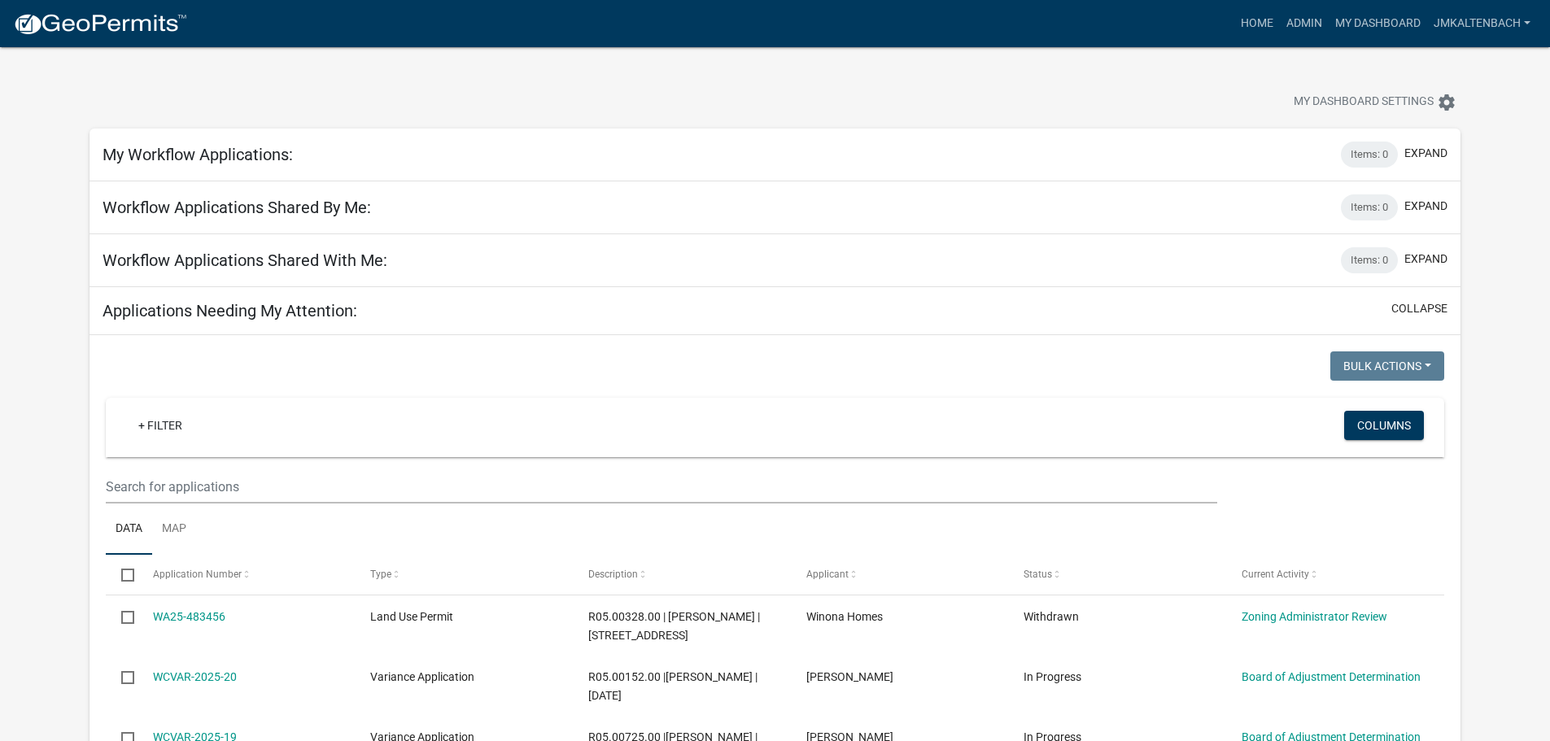
click at [725, 82] on div "My Dashboard Settings settings" at bounding box center [774, 84] width 1395 height 75
click at [1489, 33] on link "jmkaltenbach" at bounding box center [1482, 23] width 110 height 31
click at [1471, 159] on link "Logout" at bounding box center [1471, 158] width 130 height 39
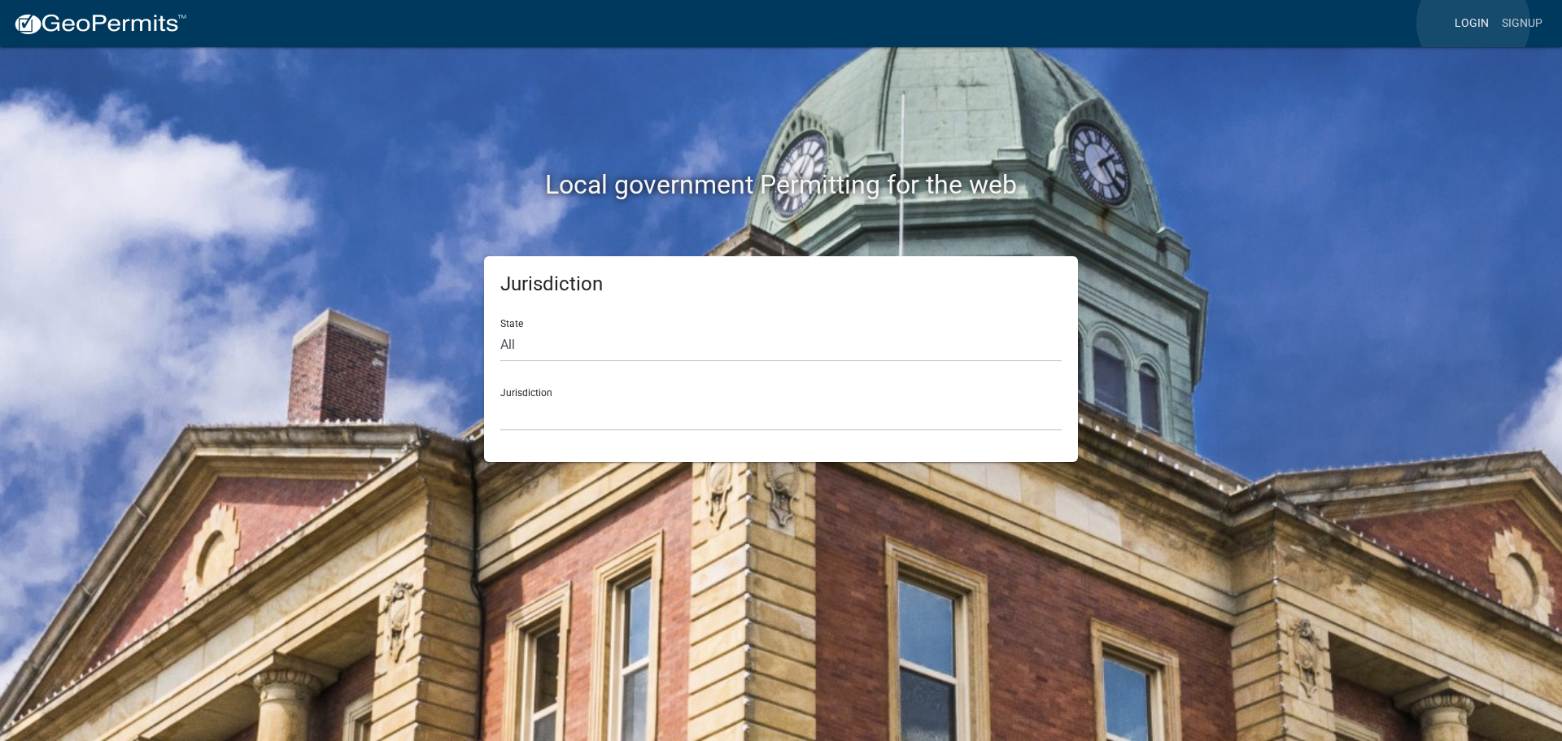
click at [1473, 23] on link "Login" at bounding box center [1471, 23] width 47 height 31
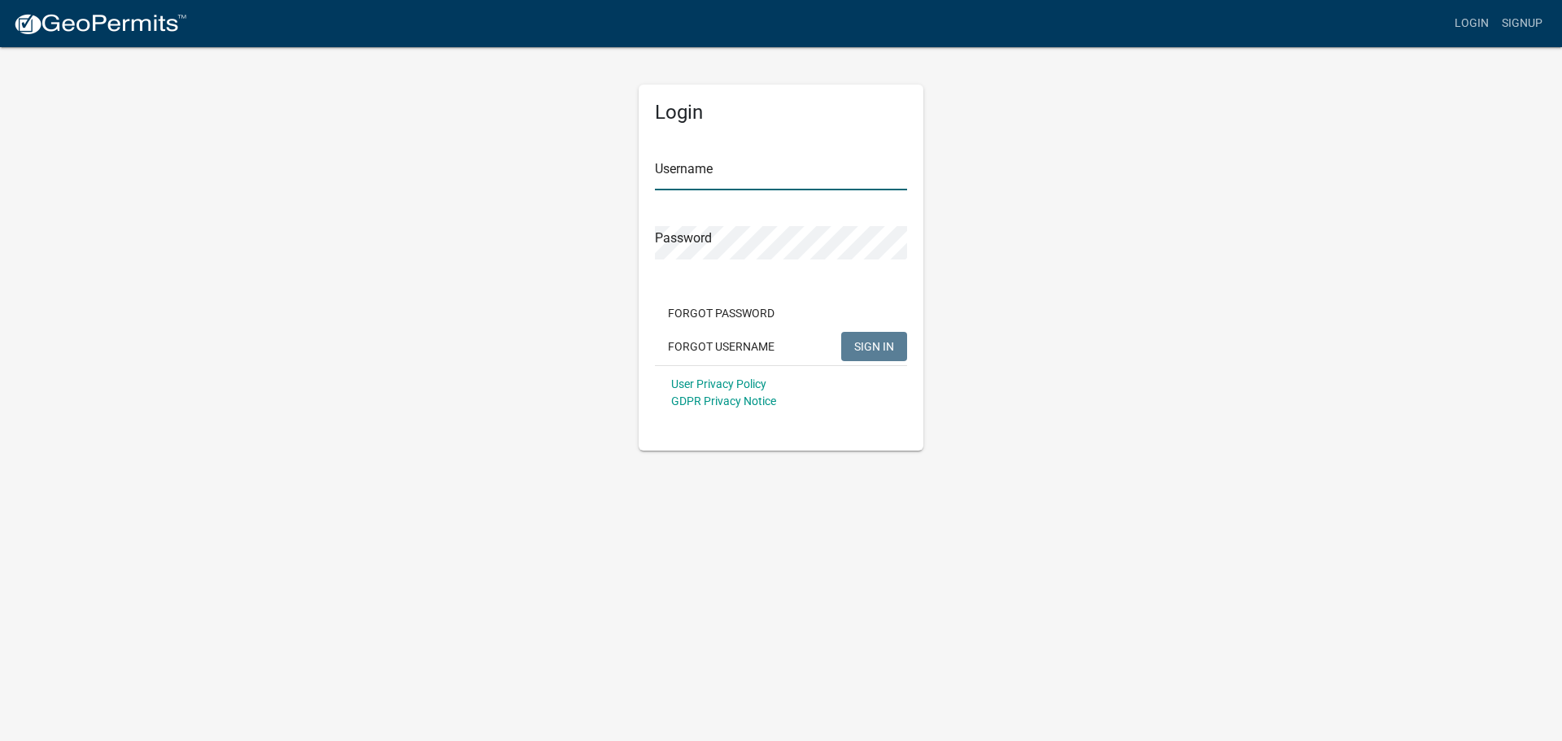
type input "jmkaltenbach"
click at [876, 344] on span "SIGN IN" at bounding box center [874, 345] width 40 height 13
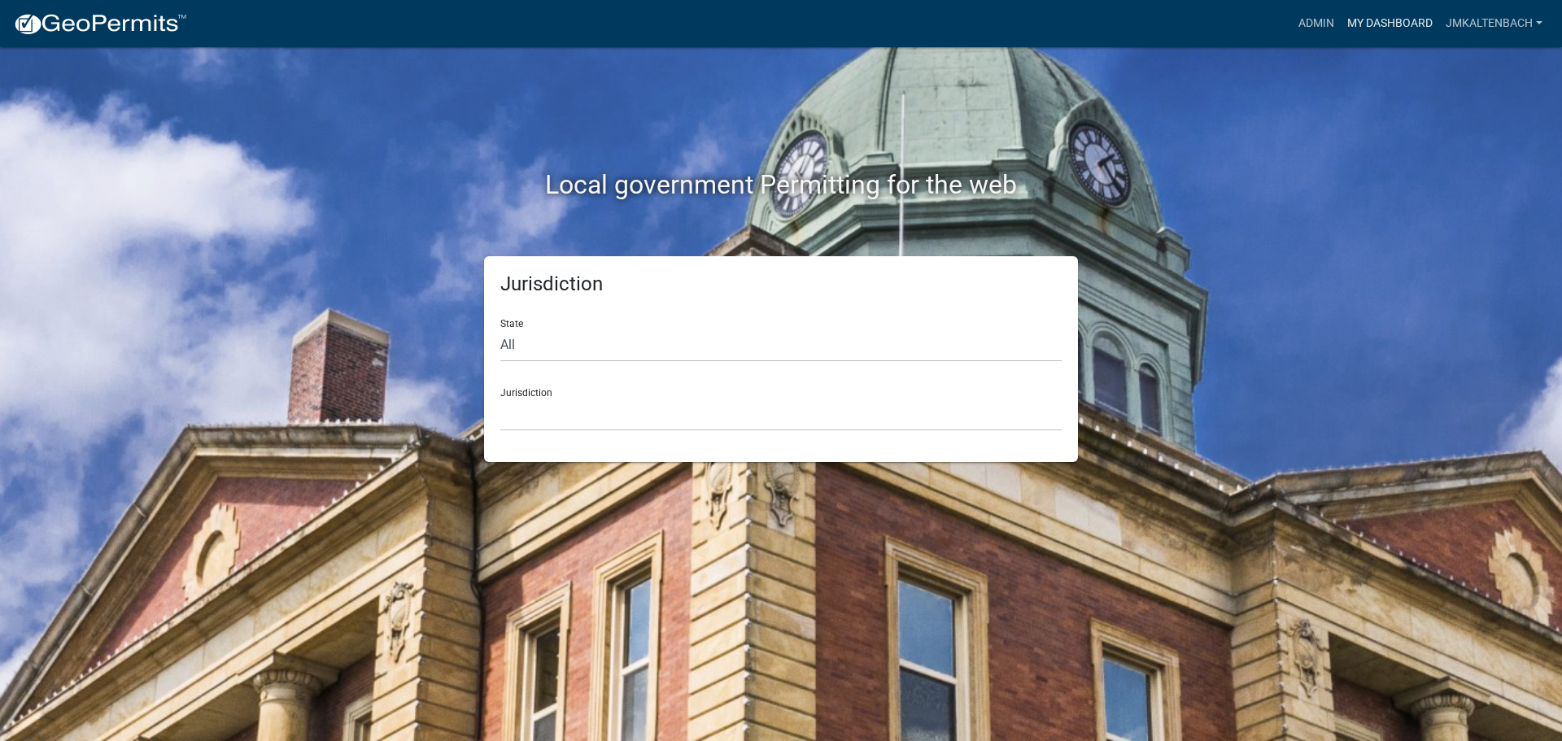
click at [1367, 24] on link "My Dashboard" at bounding box center [1389, 23] width 98 height 31
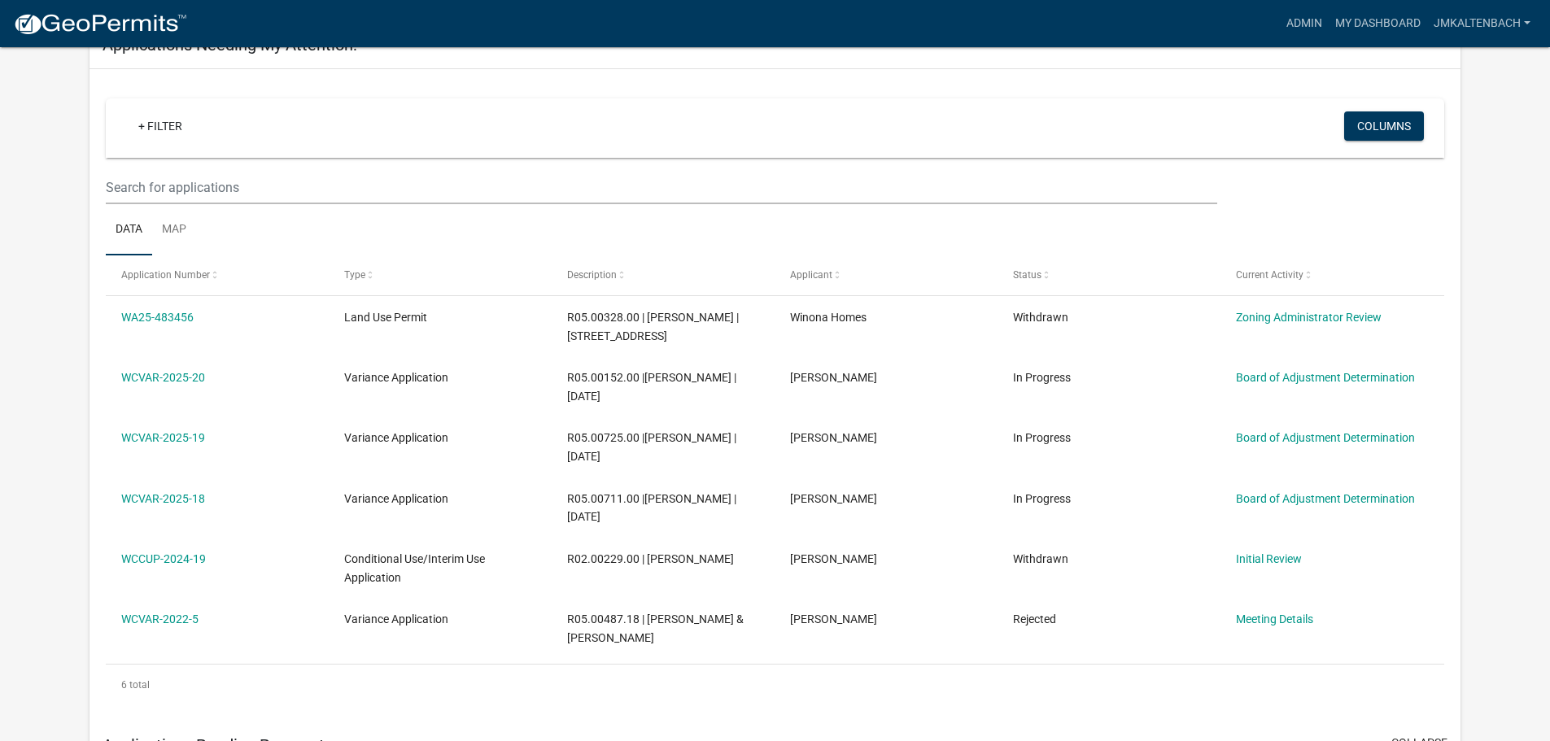
scroll to position [325, 0]
